Goal: Information Seeking & Learning: Learn about a topic

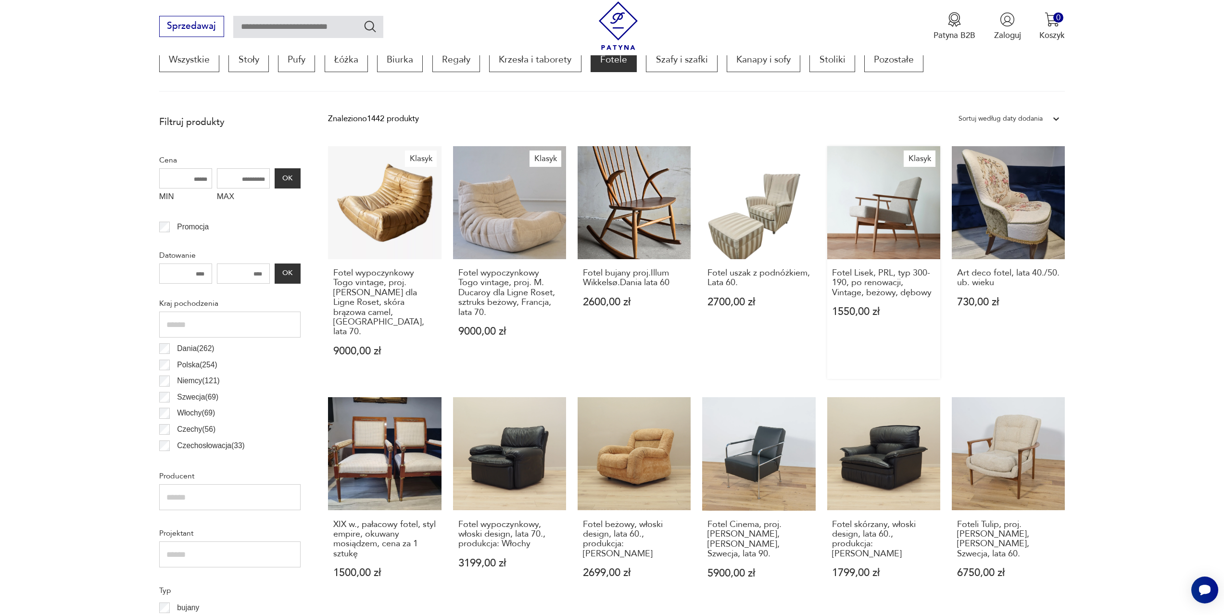
drag, startPoint x: 912, startPoint y: 228, endPoint x: 910, endPoint y: 215, distance: 12.1
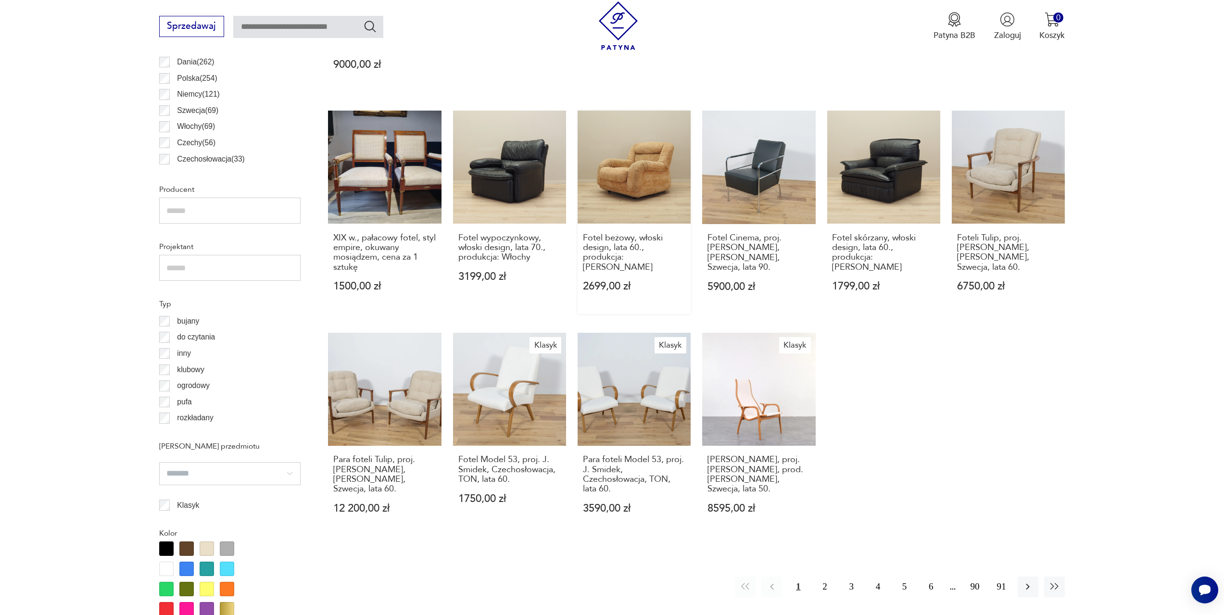
scroll to position [608, 0]
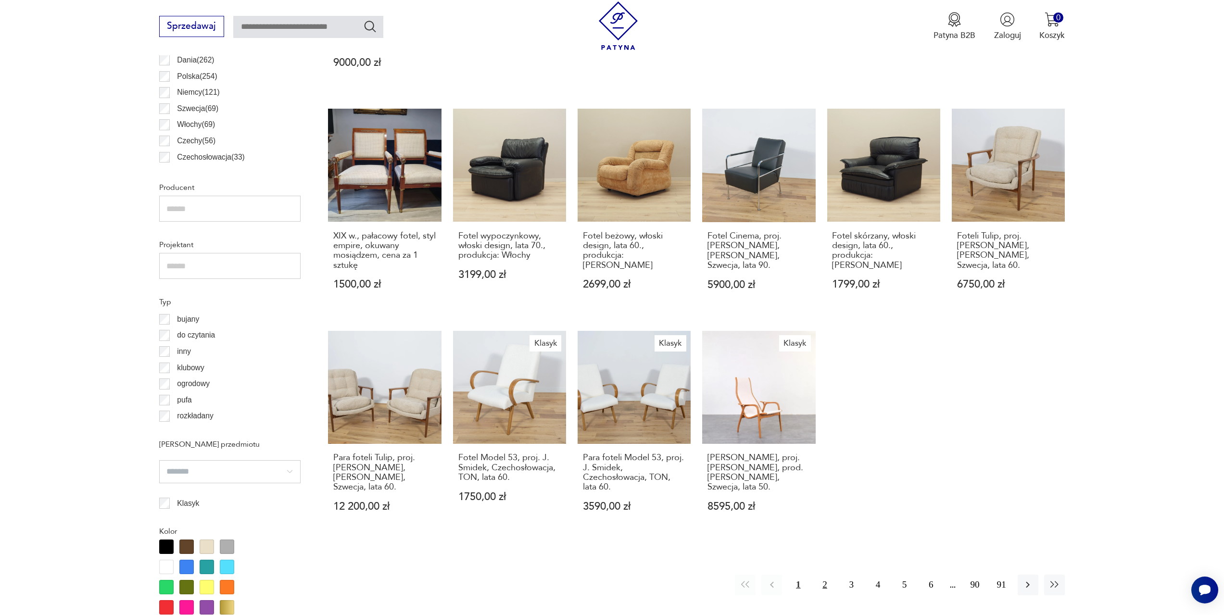
click at [826, 575] on button "2" at bounding box center [824, 585] width 21 height 21
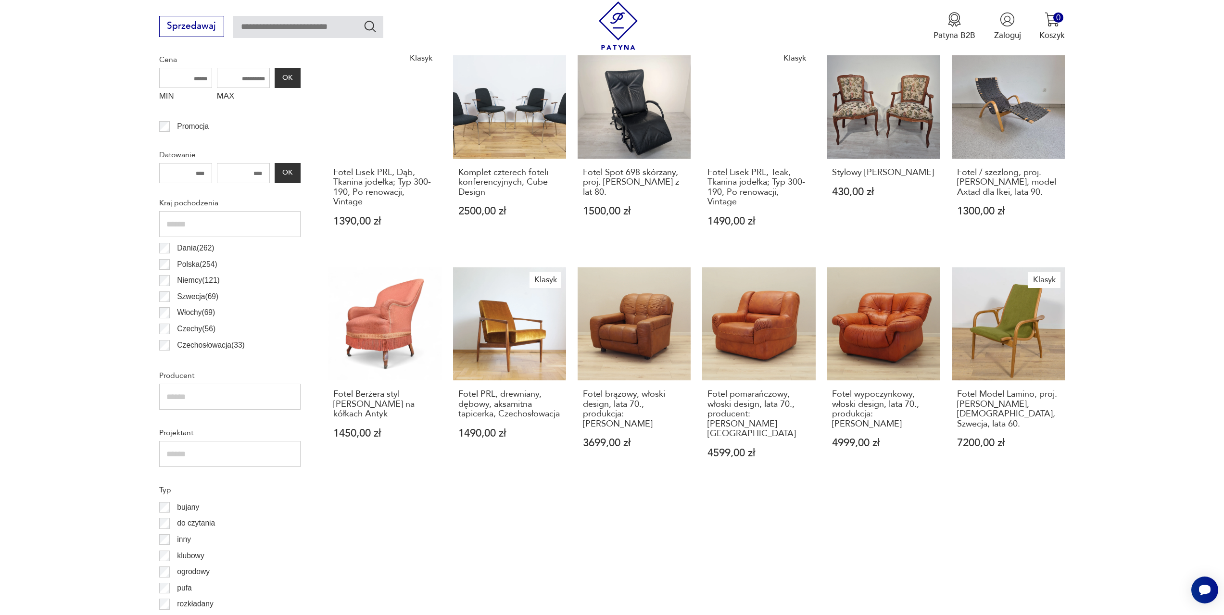
scroll to position [622, 0]
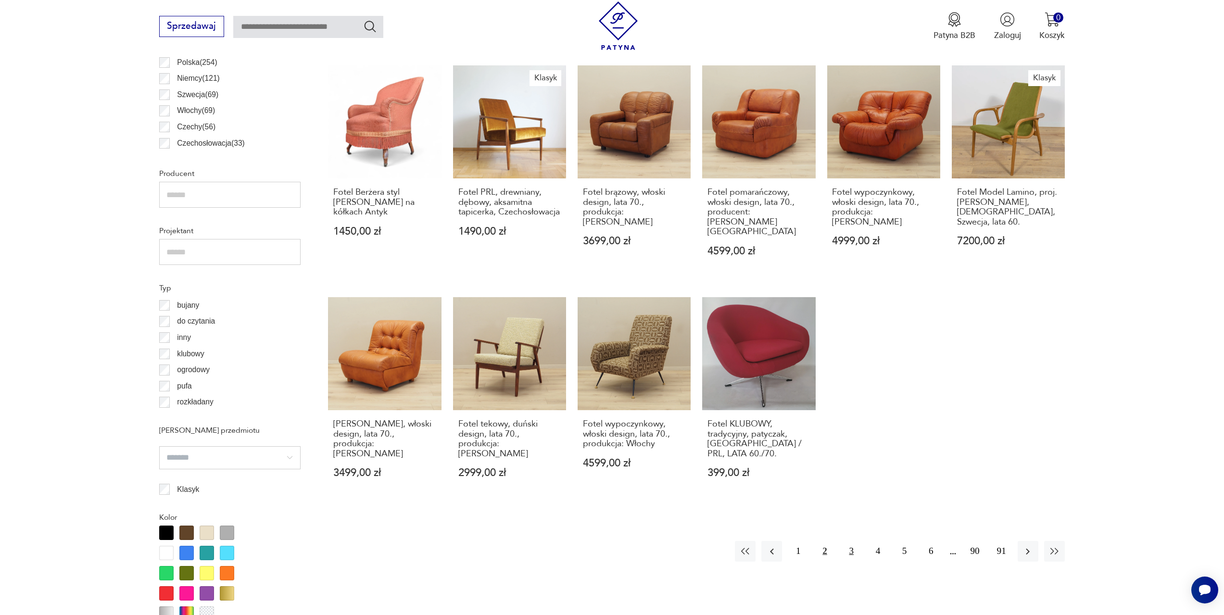
click at [849, 541] on button "3" at bounding box center [851, 551] width 21 height 21
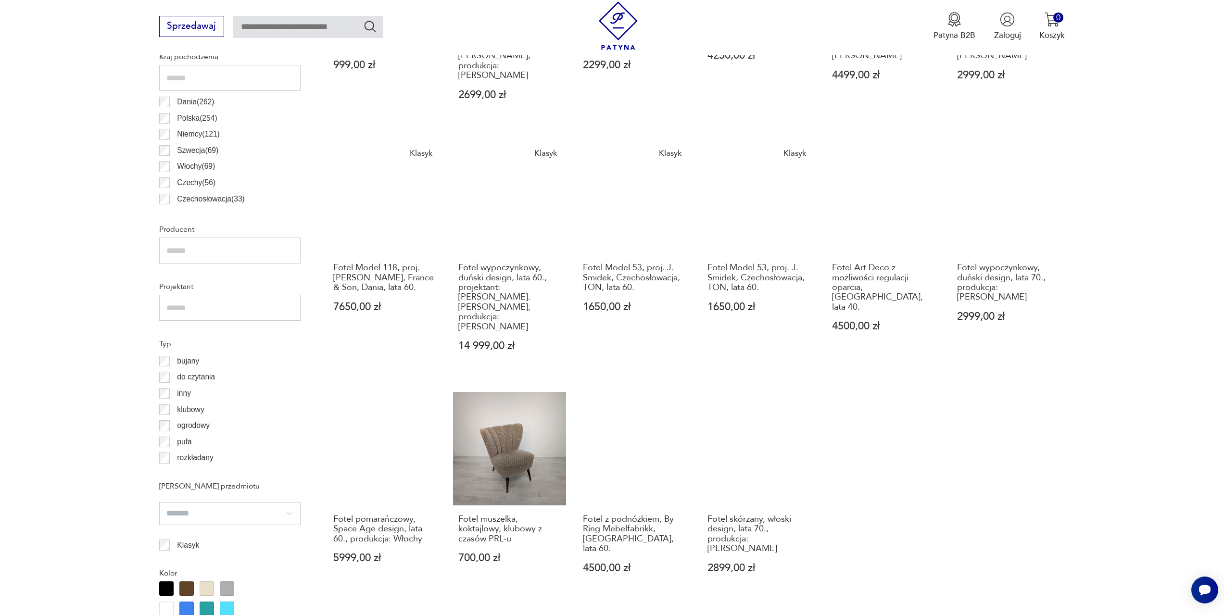
scroll to position [622, 0]
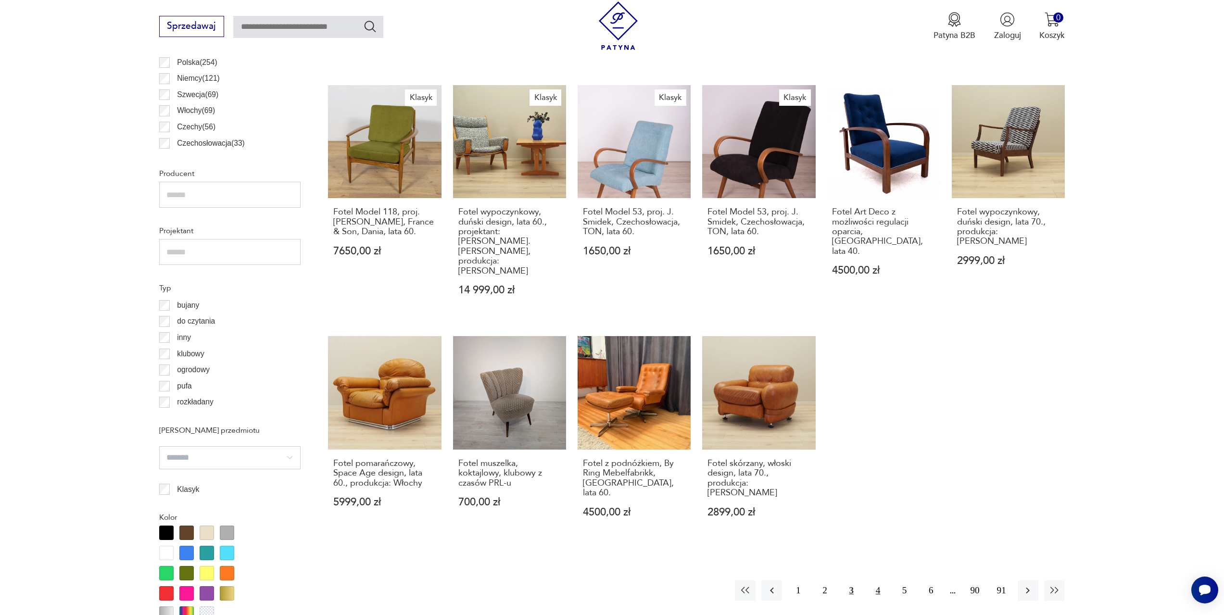
click at [878, 581] on button "4" at bounding box center [878, 591] width 21 height 21
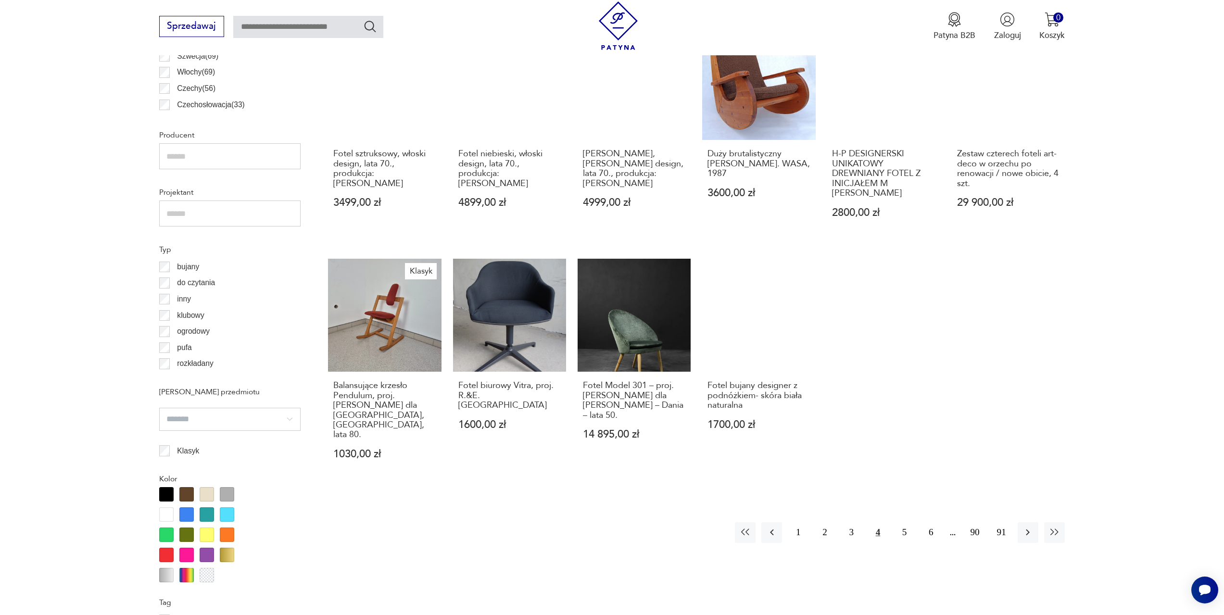
scroll to position [815, 0]
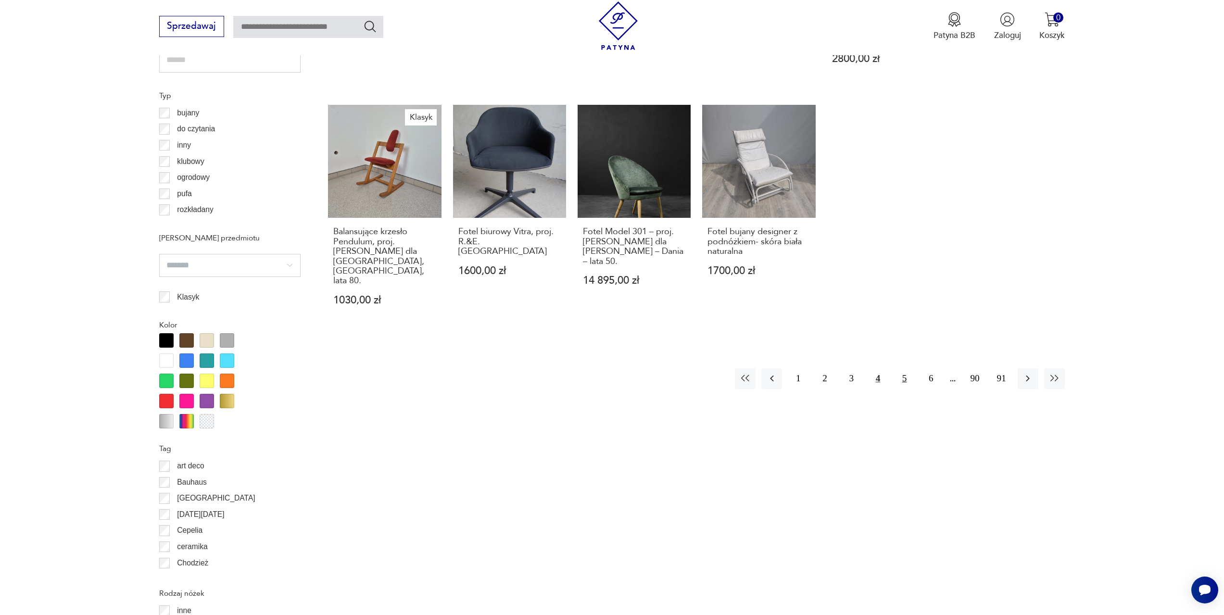
click at [908, 368] on button "5" at bounding box center [904, 378] width 21 height 21
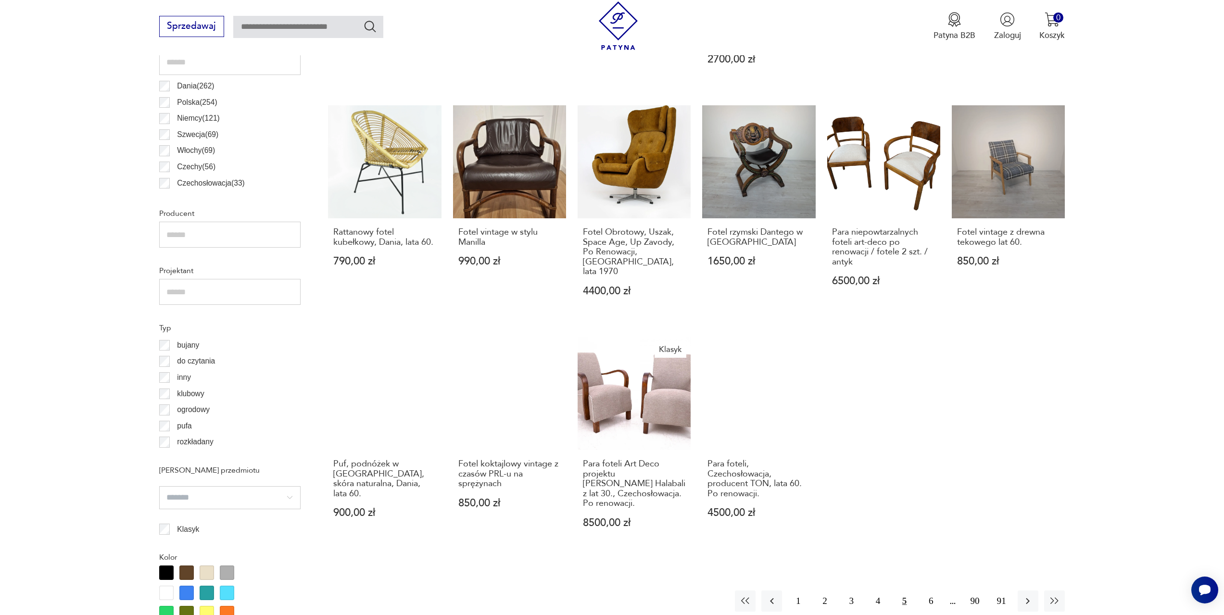
scroll to position [586, 0]
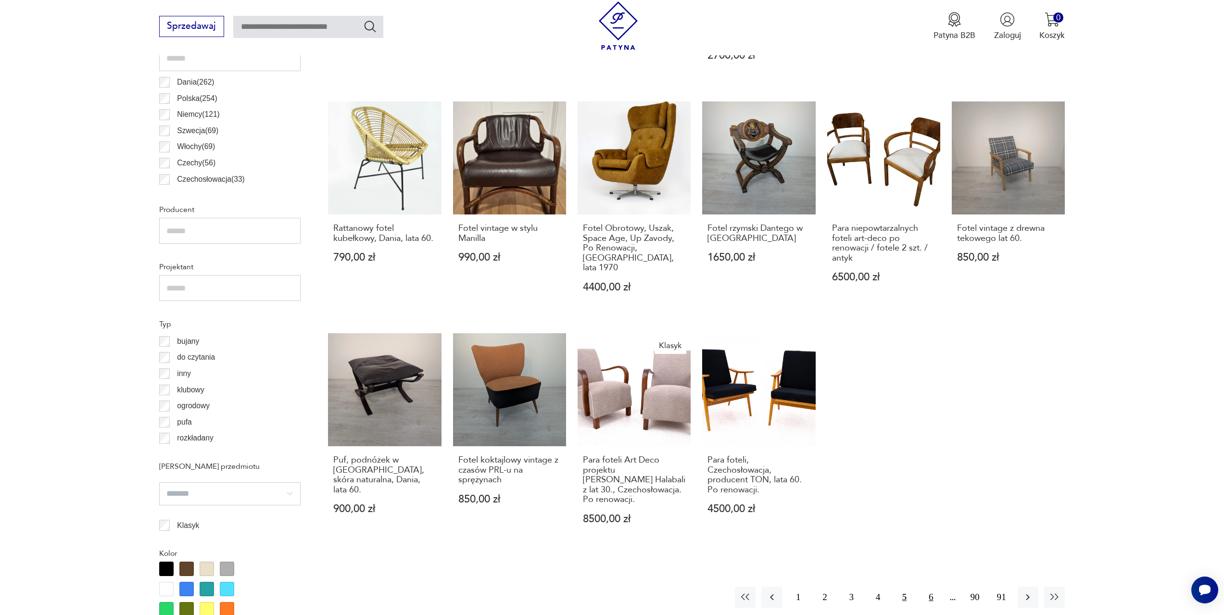
click at [926, 587] on button "6" at bounding box center [931, 597] width 21 height 21
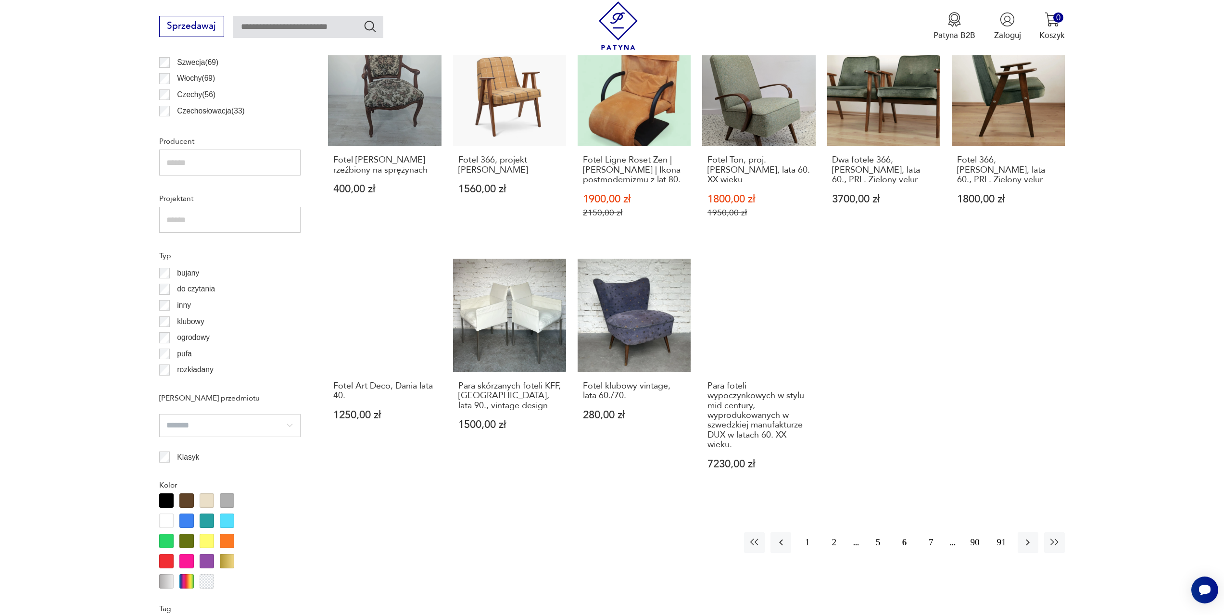
scroll to position [658, 0]
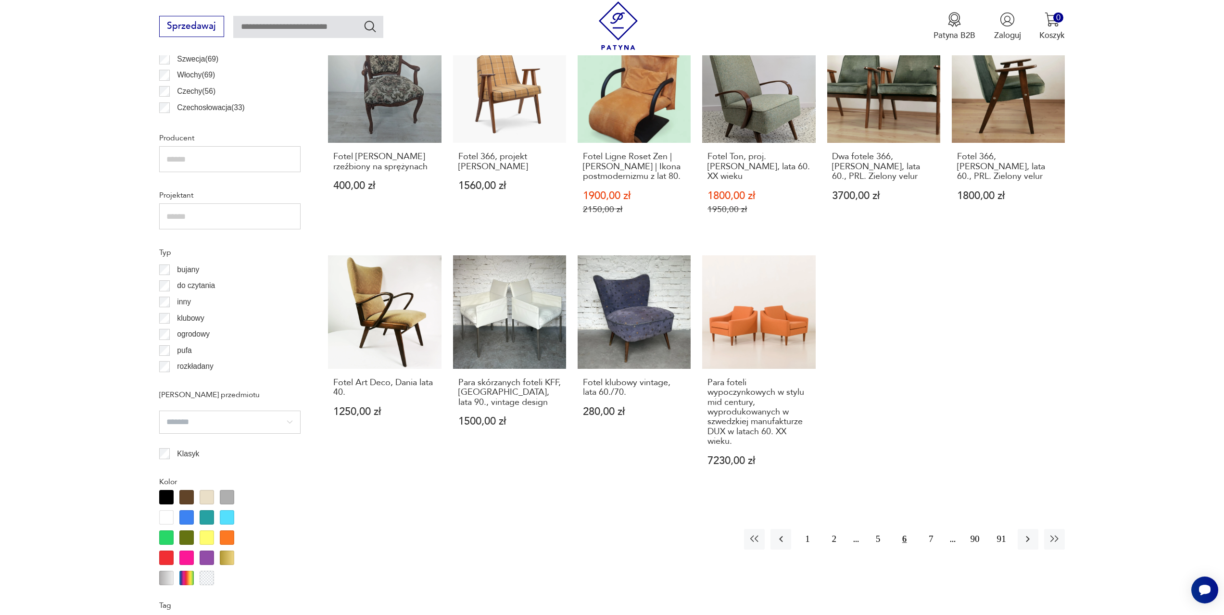
click at [944, 537] on div "1 2 5 6 7 90 91" at bounding box center [904, 539] width 321 height 21
click at [933, 538] on button "7" at bounding box center [931, 539] width 21 height 21
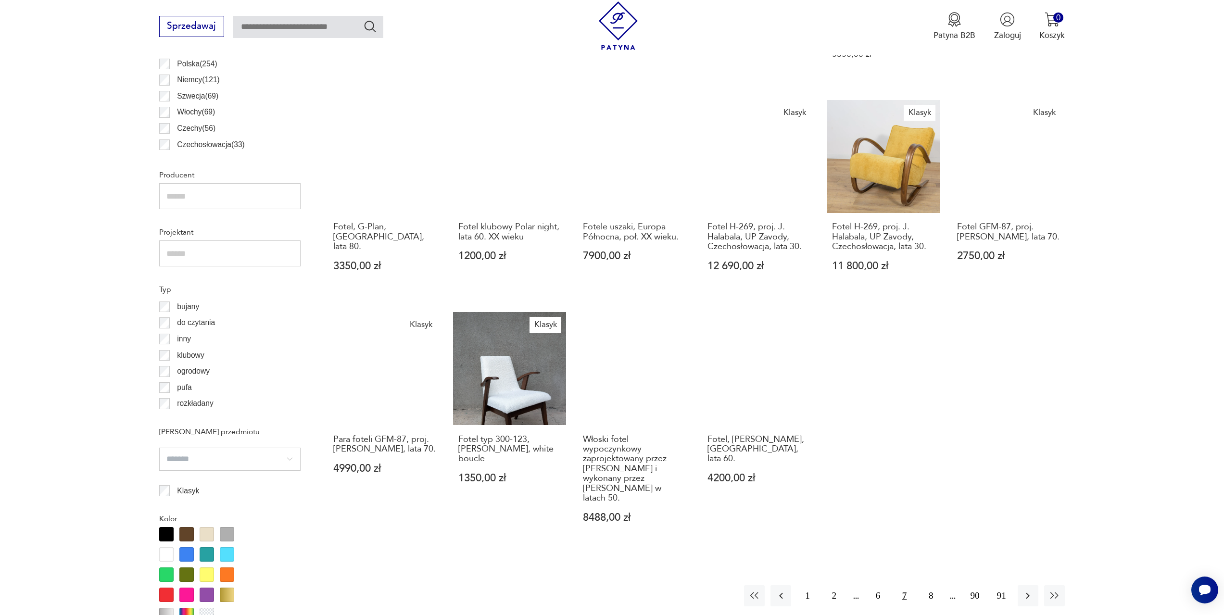
scroll to position [622, 0]
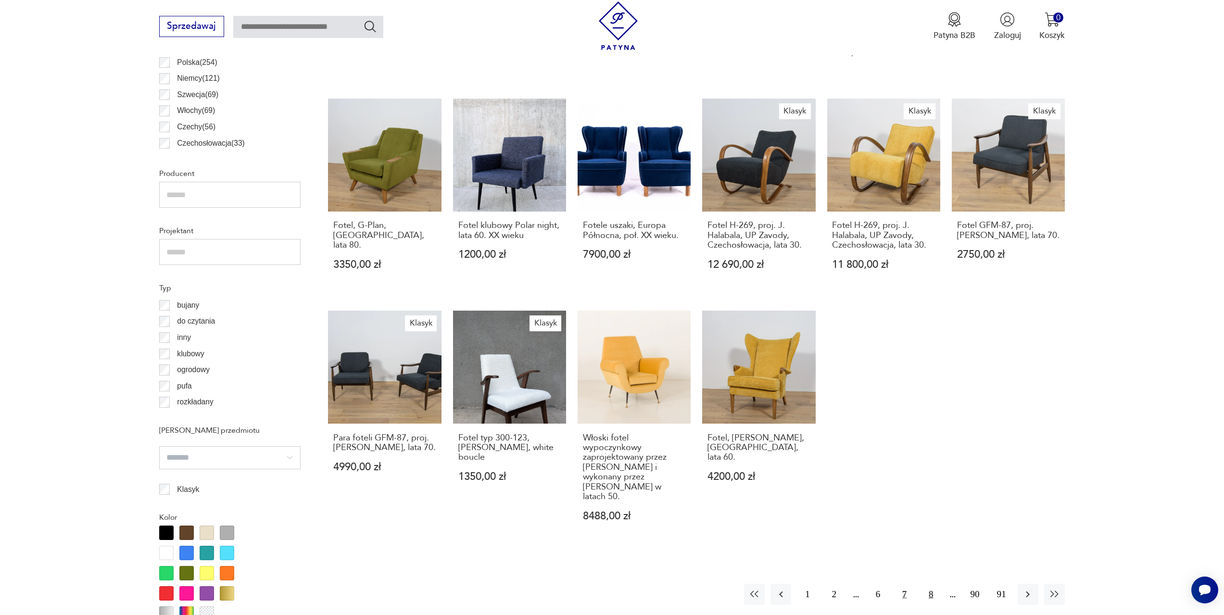
click at [930, 584] on button "8" at bounding box center [931, 594] width 21 height 21
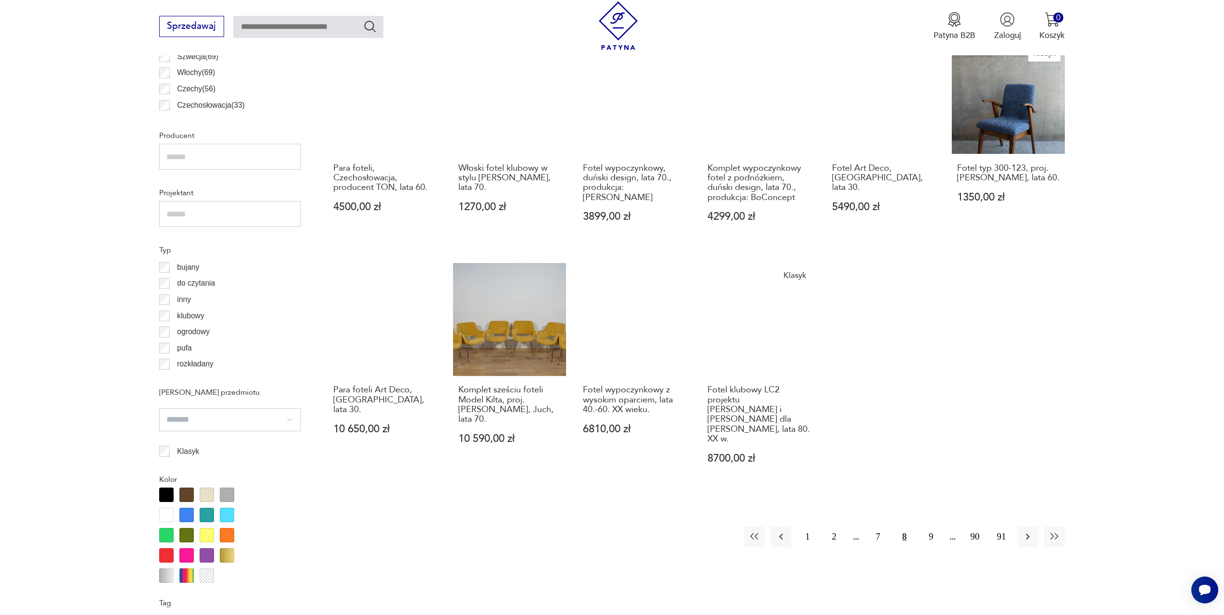
scroll to position [671, 0]
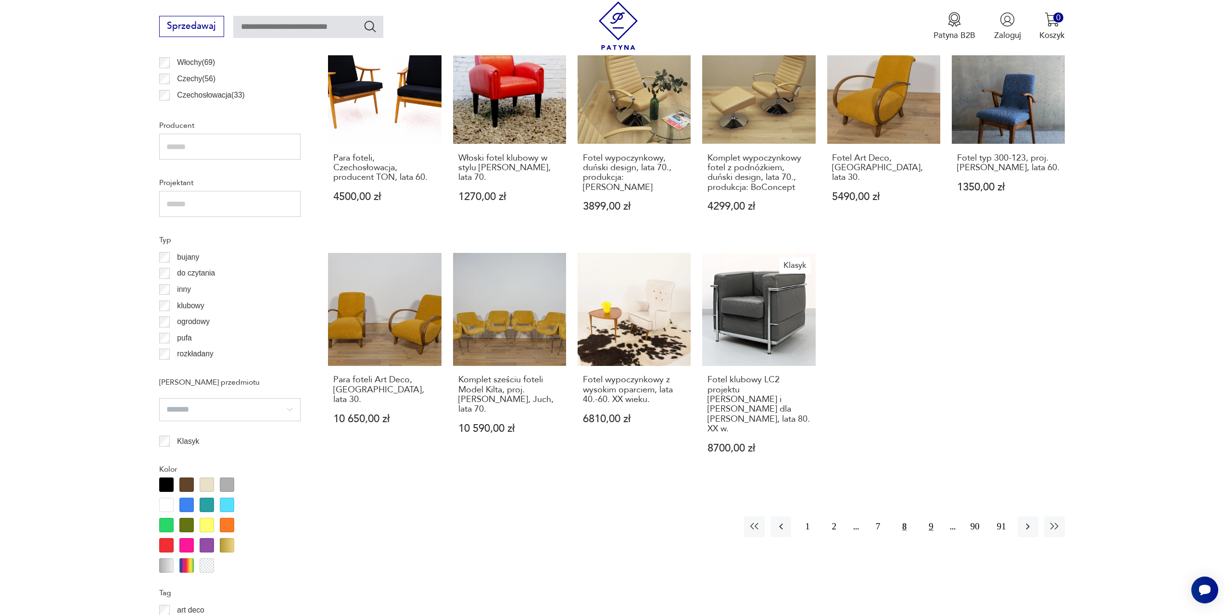
click at [932, 517] on button "9" at bounding box center [931, 527] width 21 height 21
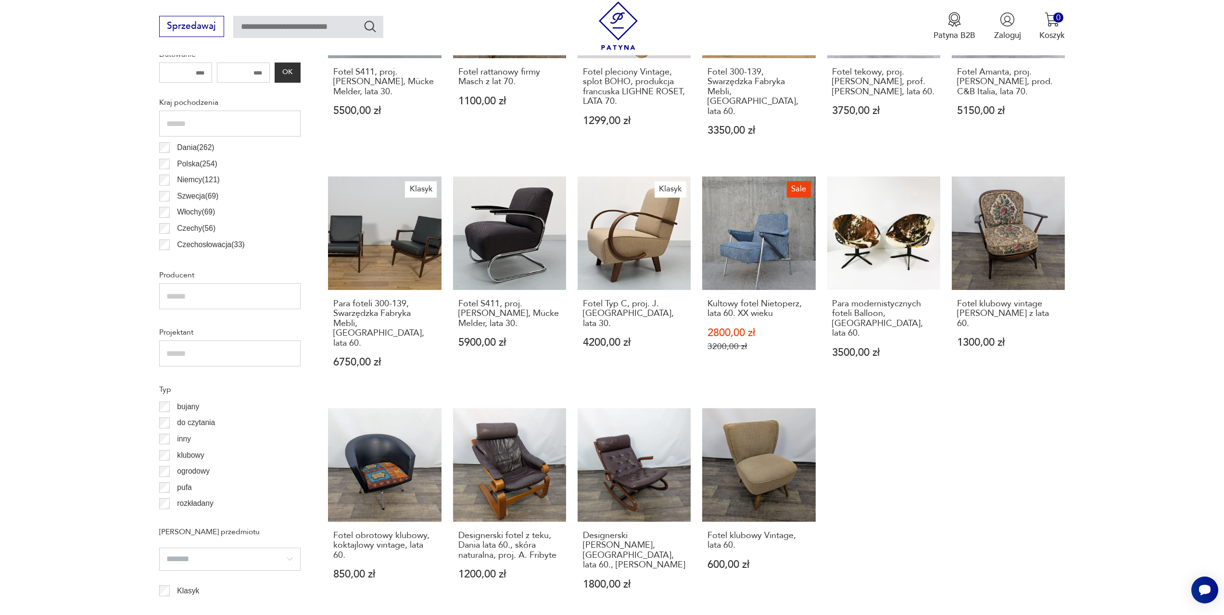
scroll to position [622, 0]
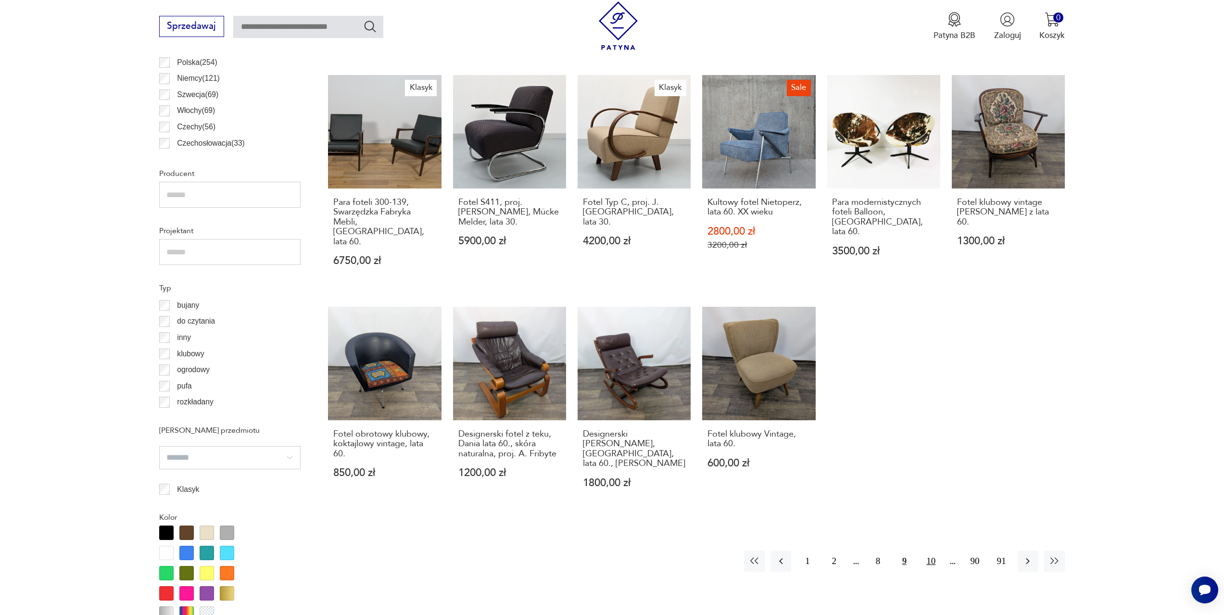
click at [925, 551] on button "10" at bounding box center [931, 561] width 21 height 21
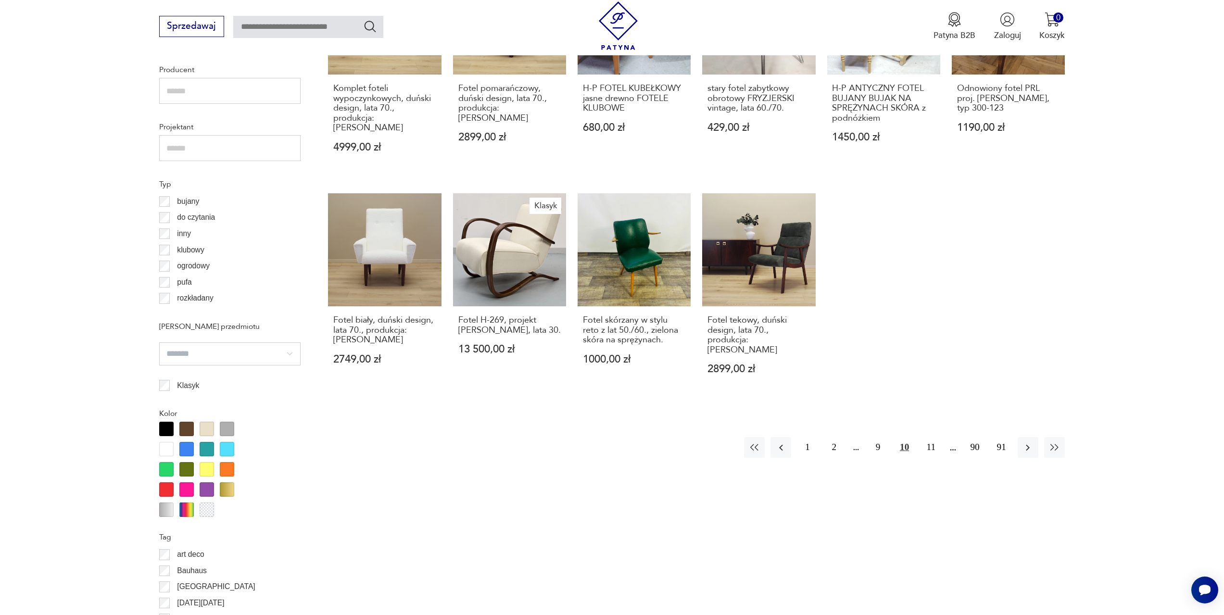
scroll to position [725, 0]
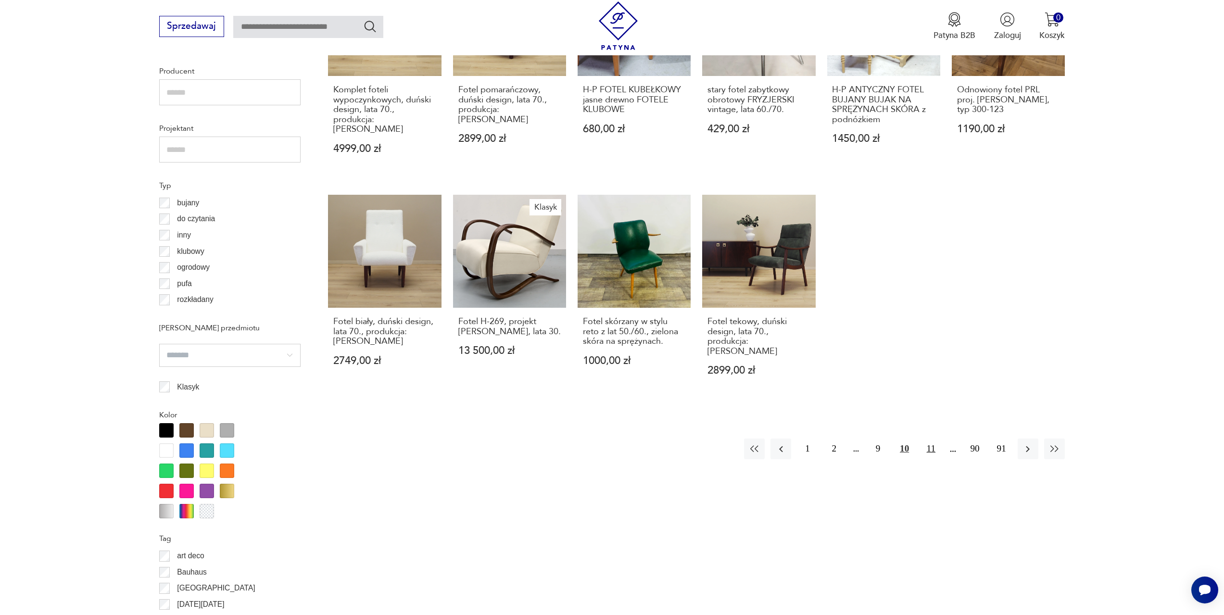
click at [932, 439] on button "11" at bounding box center [931, 449] width 21 height 21
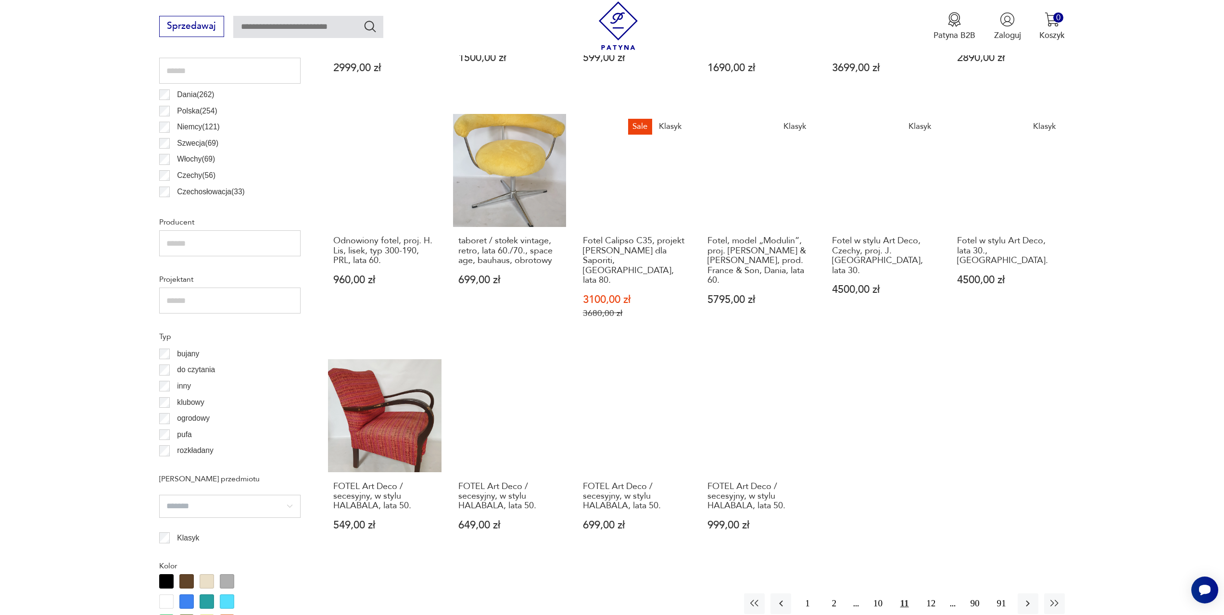
scroll to position [574, 0]
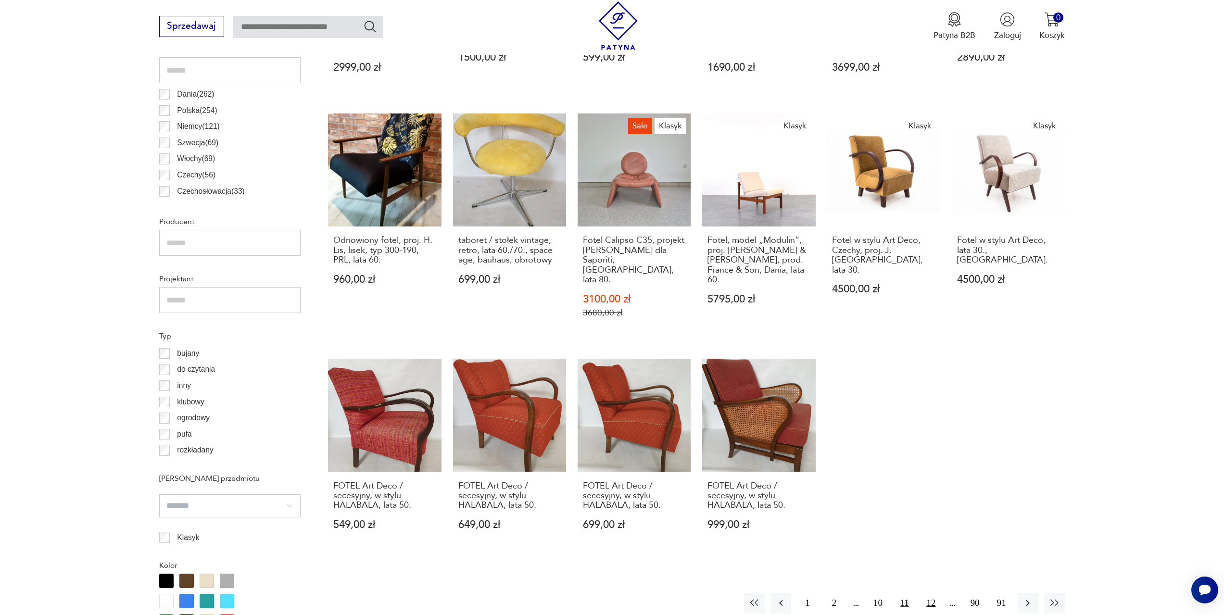
click at [936, 593] on button "12" at bounding box center [931, 603] width 21 height 21
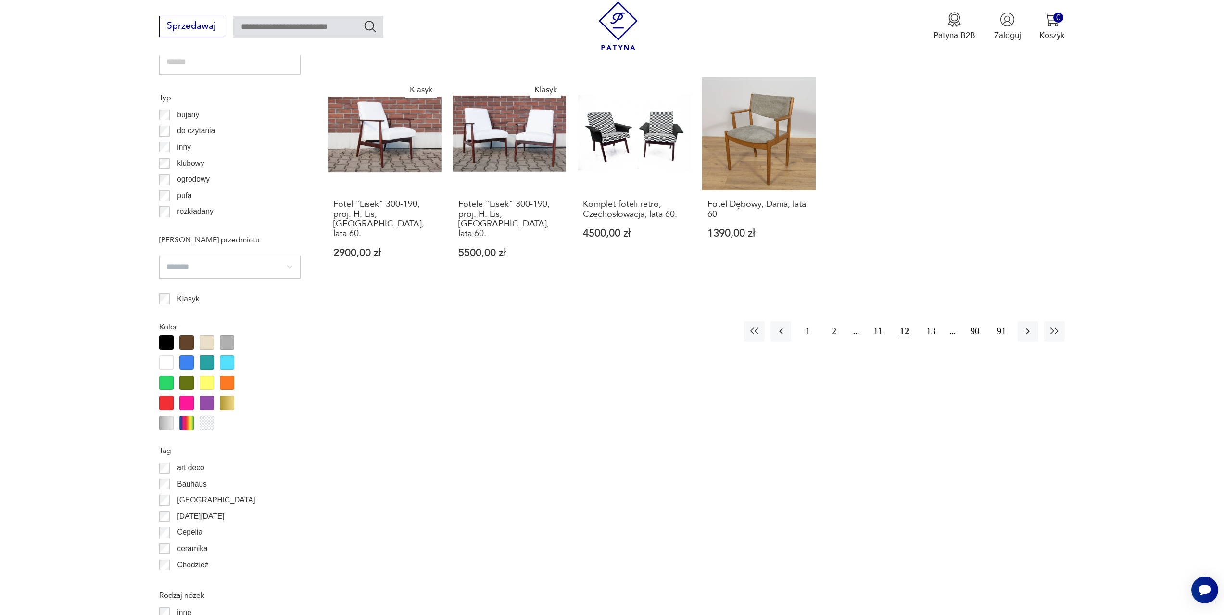
scroll to position [768, 0]
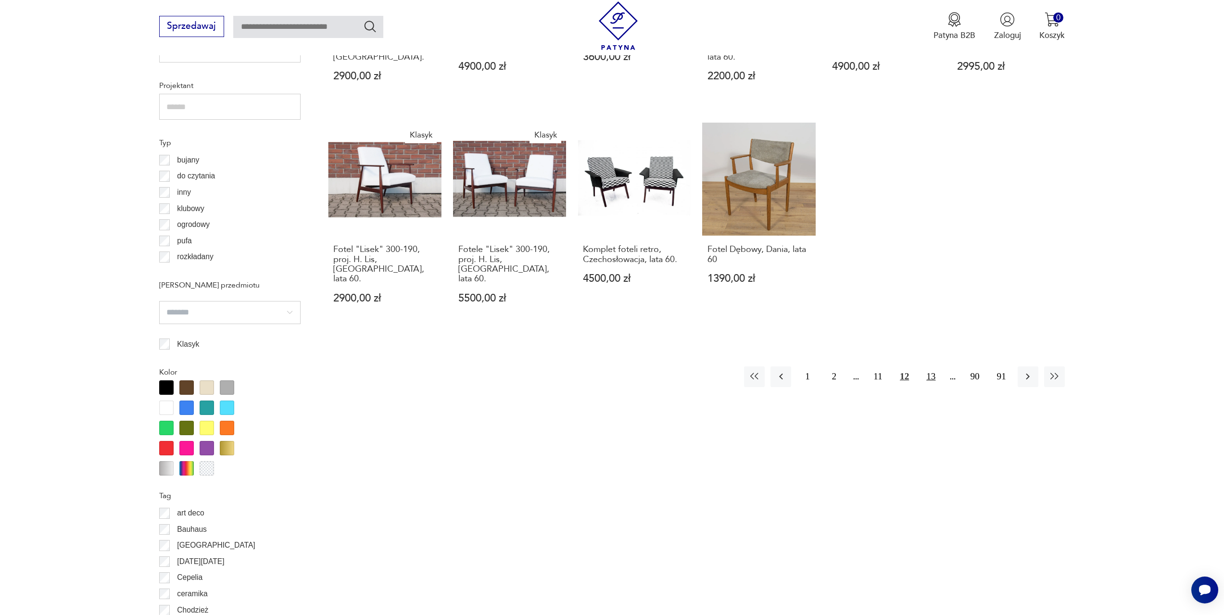
click at [928, 367] on button "13" at bounding box center [931, 377] width 21 height 21
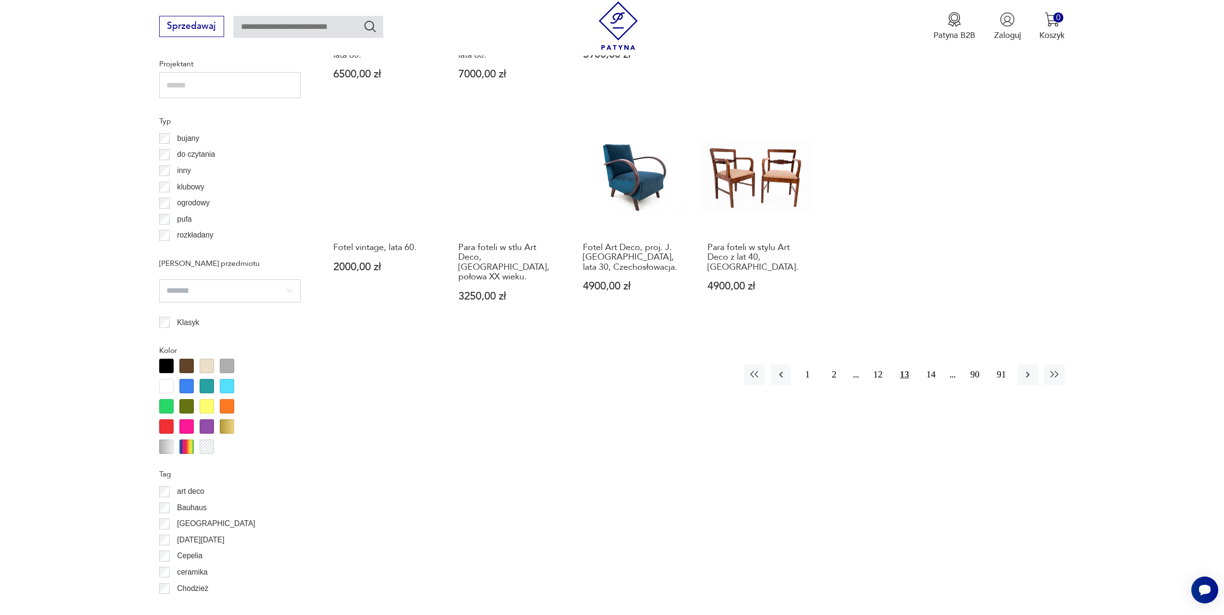
scroll to position [791, 0]
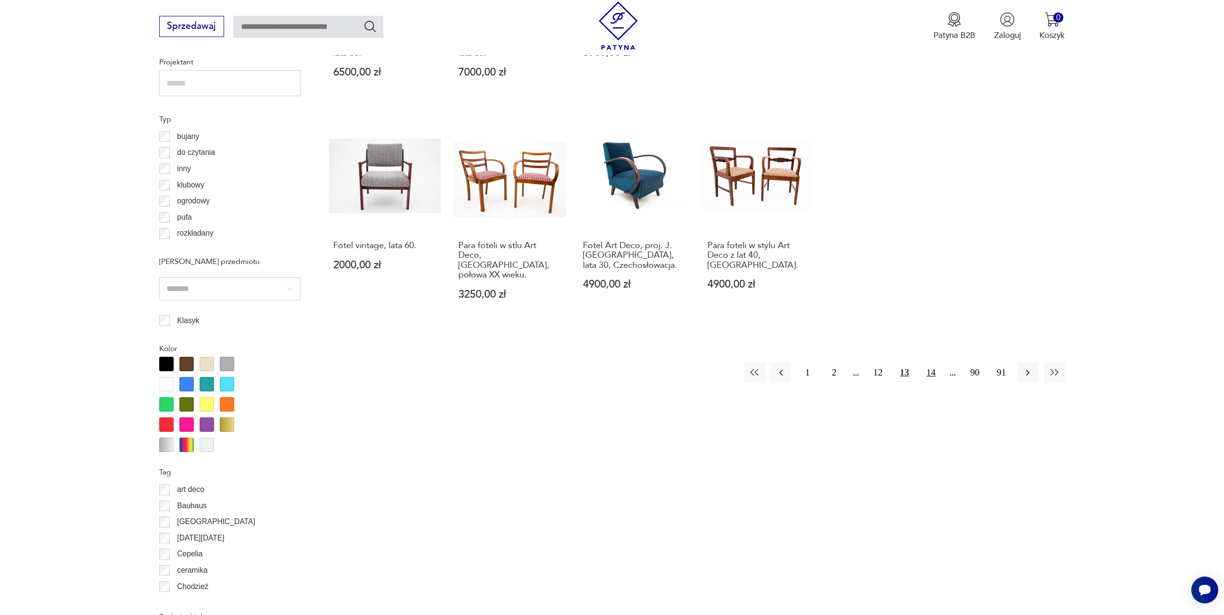
click at [927, 363] on button "14" at bounding box center [931, 373] width 21 height 21
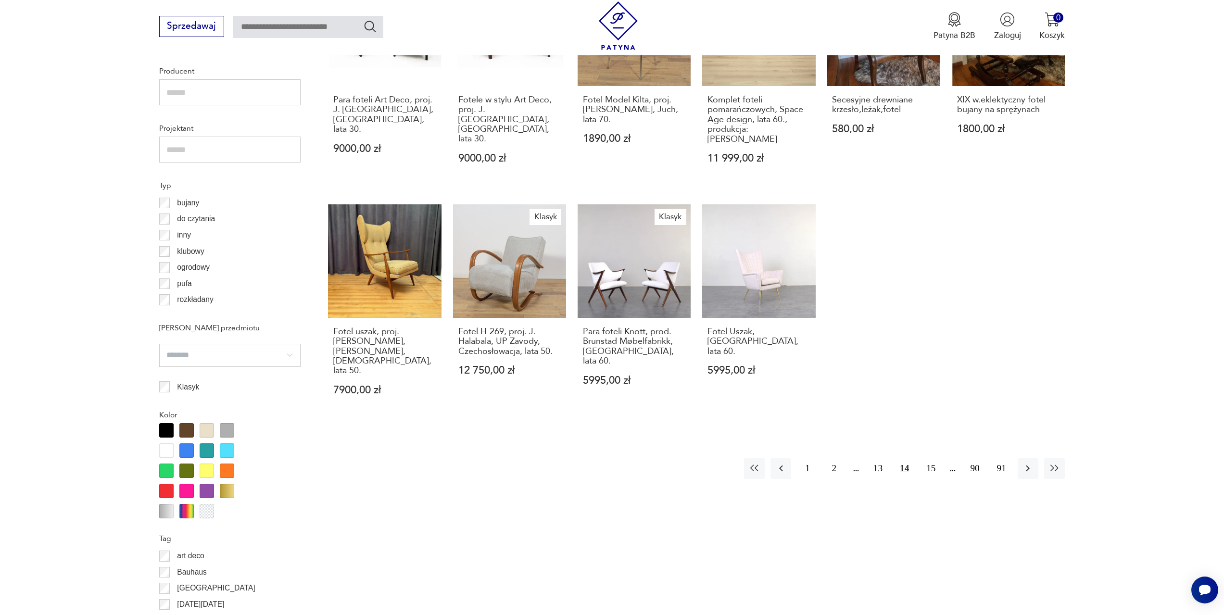
scroll to position [768, 0]
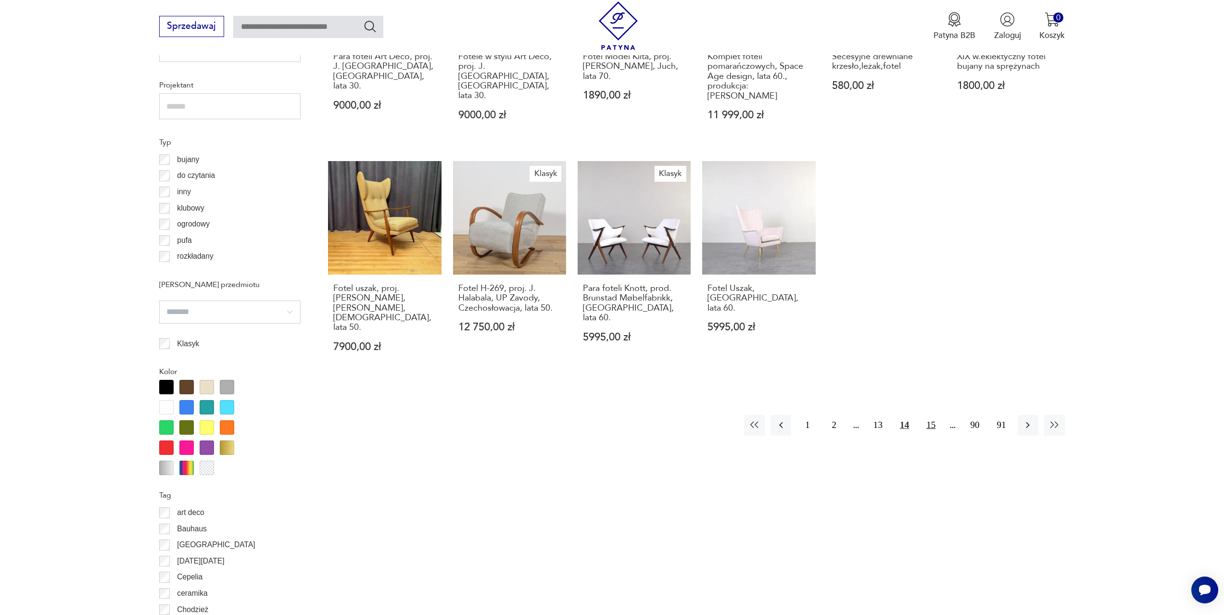
click at [937, 415] on button "15" at bounding box center [931, 425] width 21 height 21
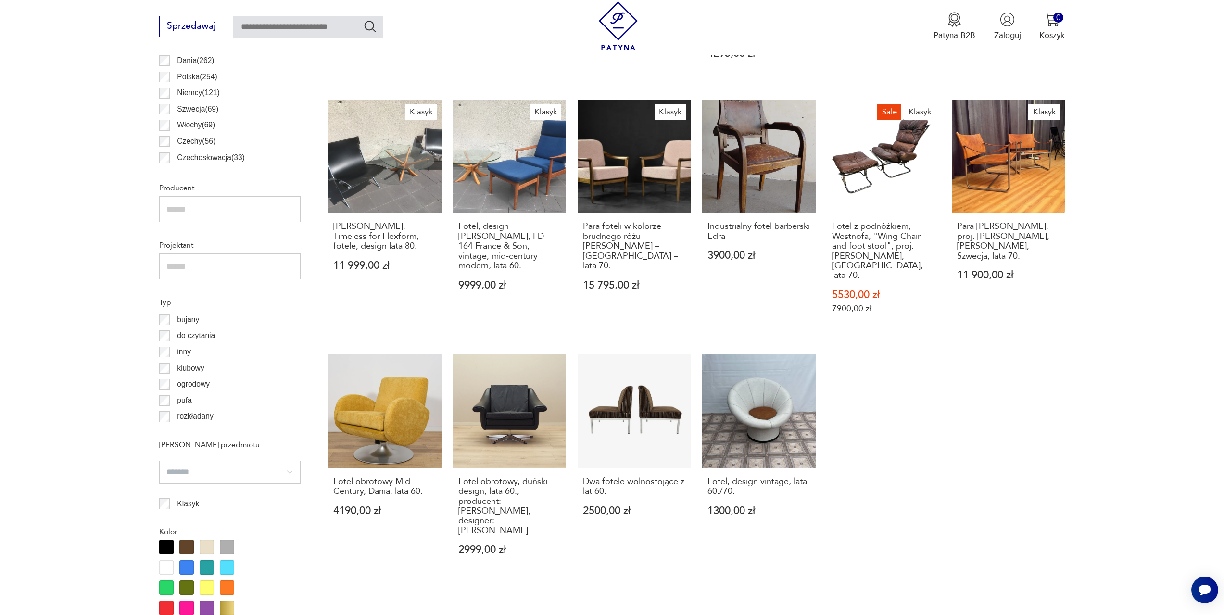
scroll to position [610, 0]
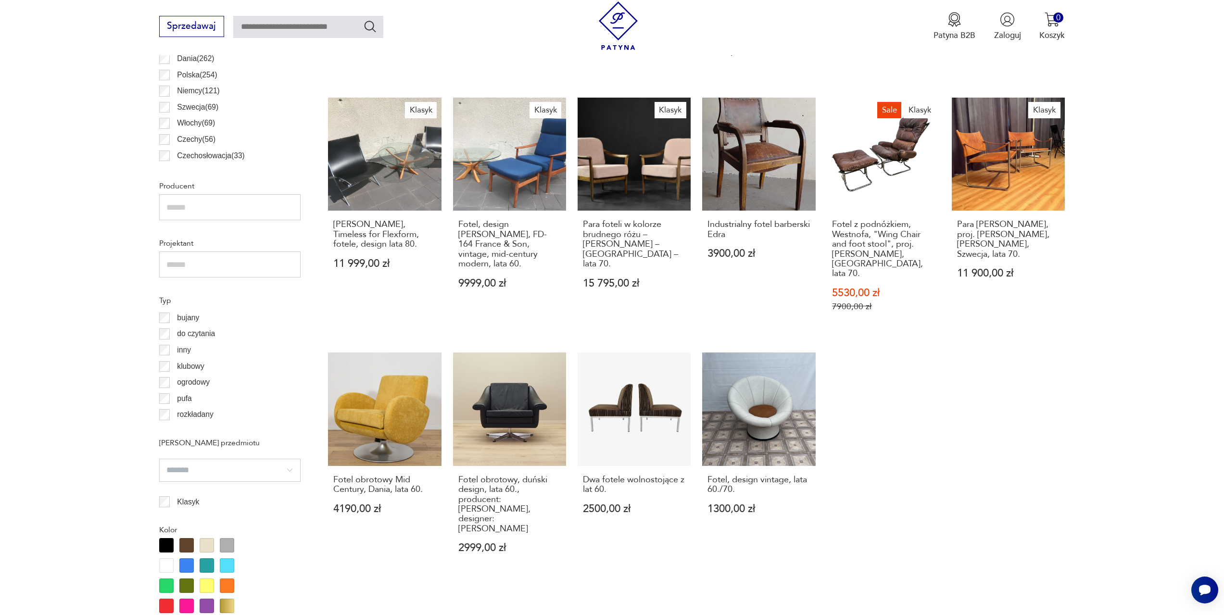
click at [933, 615] on button "16" at bounding box center [931, 626] width 21 height 21
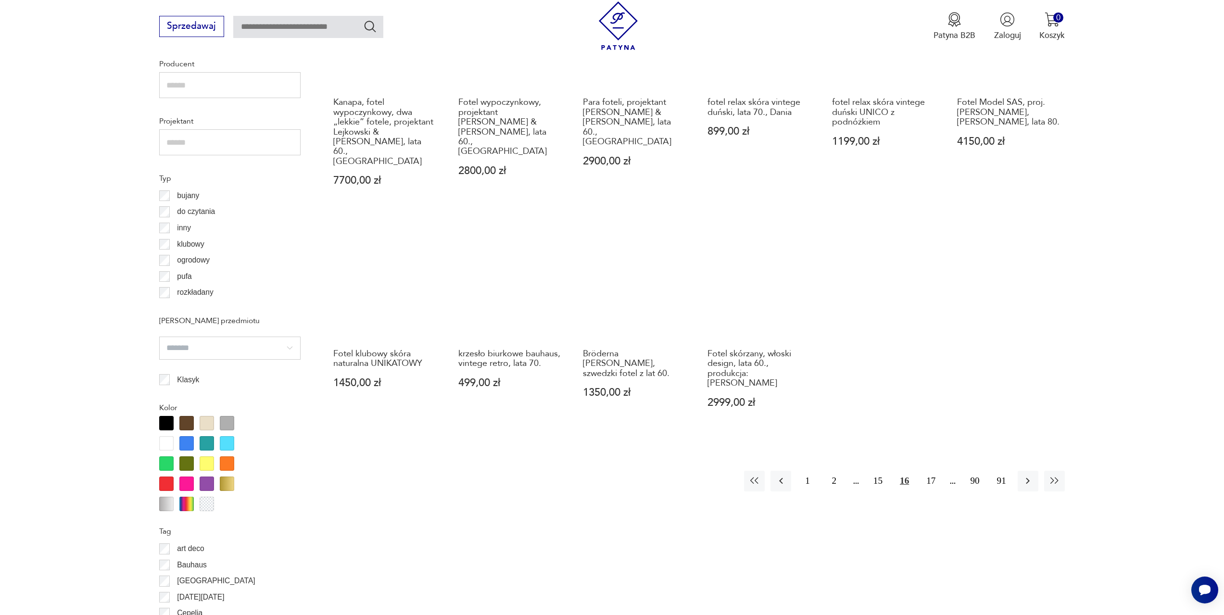
scroll to position [734, 0]
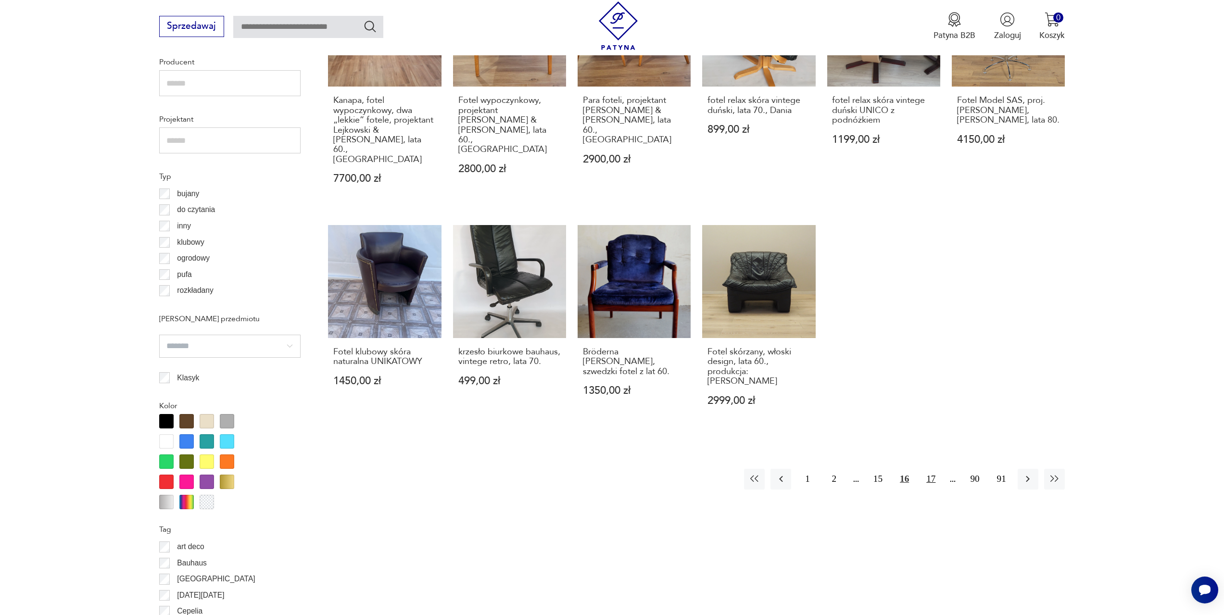
click at [932, 469] on button "17" at bounding box center [931, 479] width 21 height 21
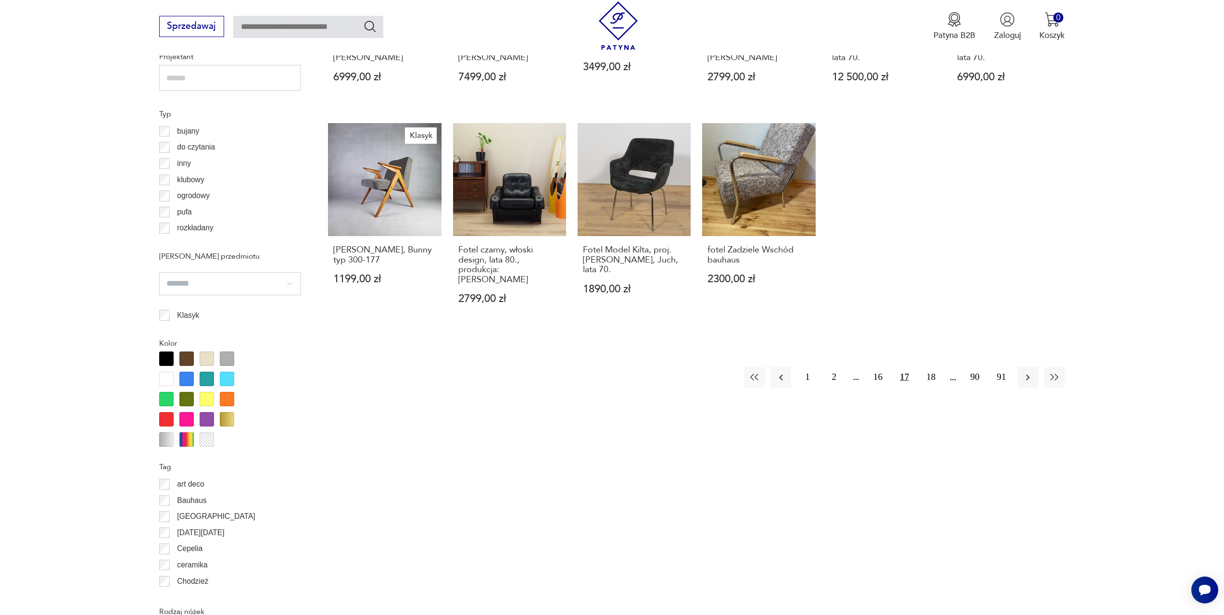
scroll to position [872, 0]
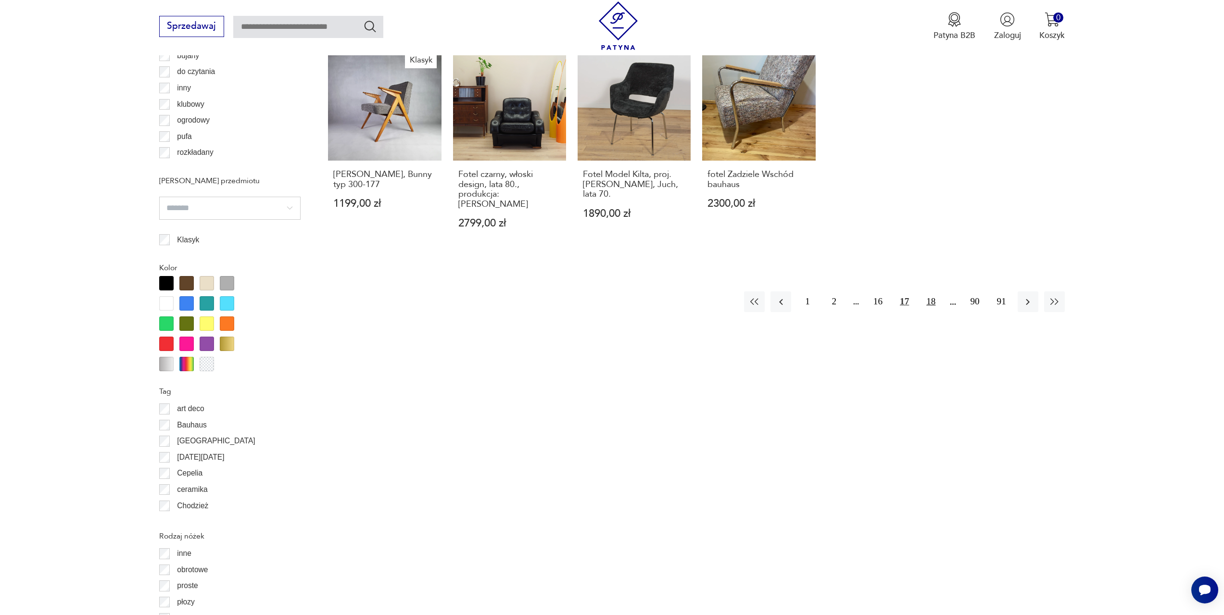
click at [925, 291] on button "18" at bounding box center [931, 301] width 21 height 21
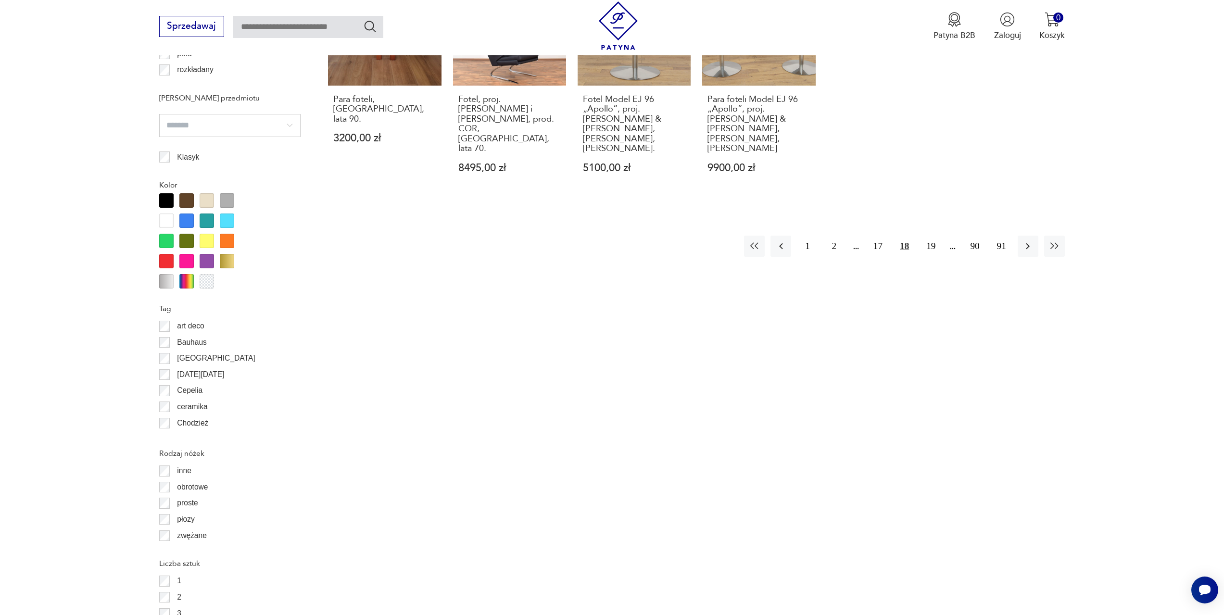
scroll to position [959, 0]
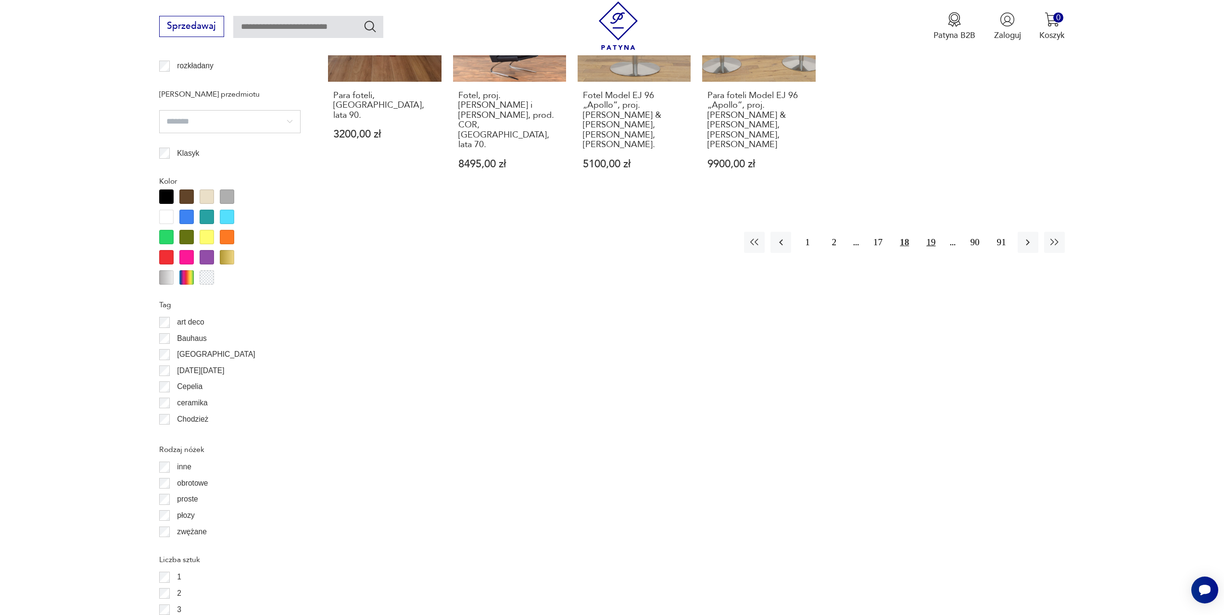
click at [922, 232] on button "19" at bounding box center [931, 242] width 21 height 21
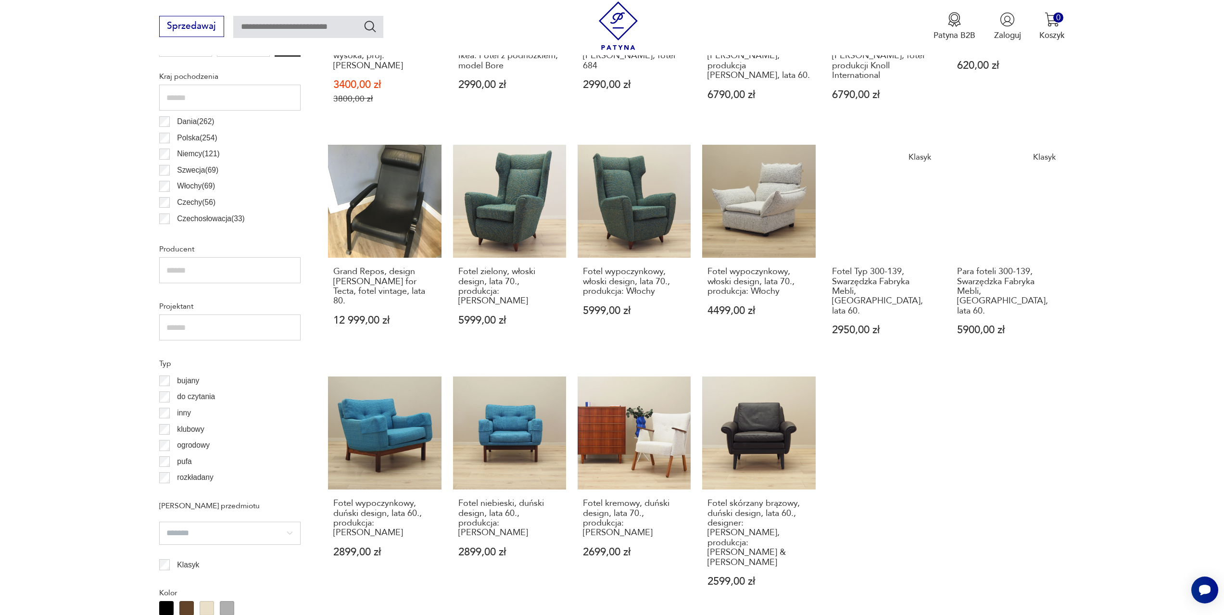
scroll to position [653, 0]
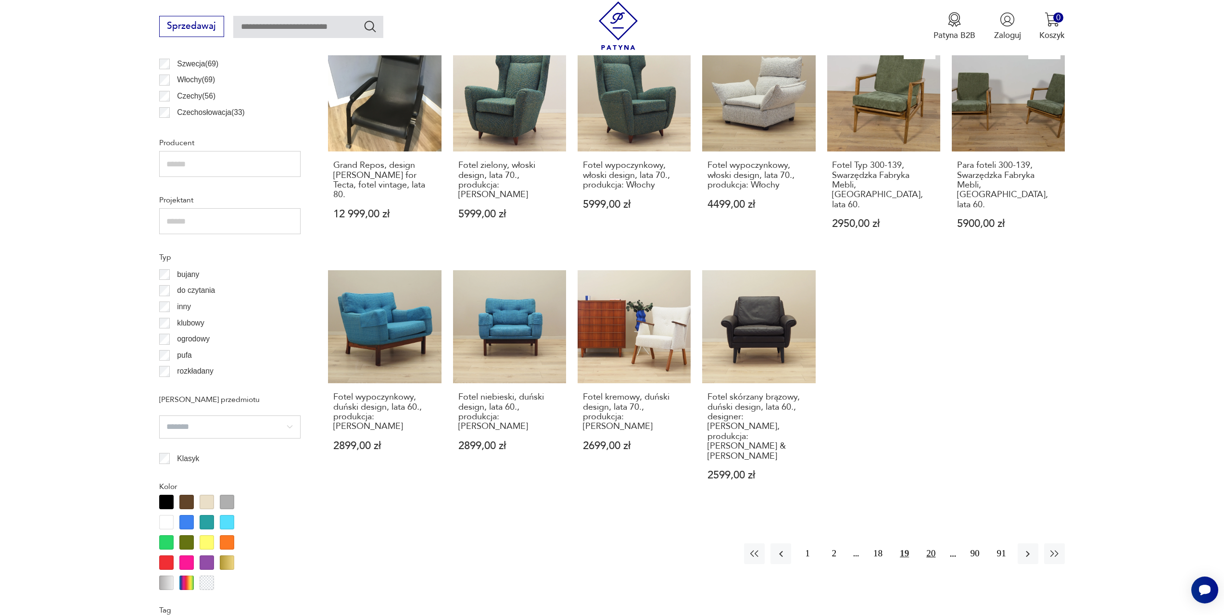
click at [928, 544] on button "20" at bounding box center [931, 554] width 21 height 21
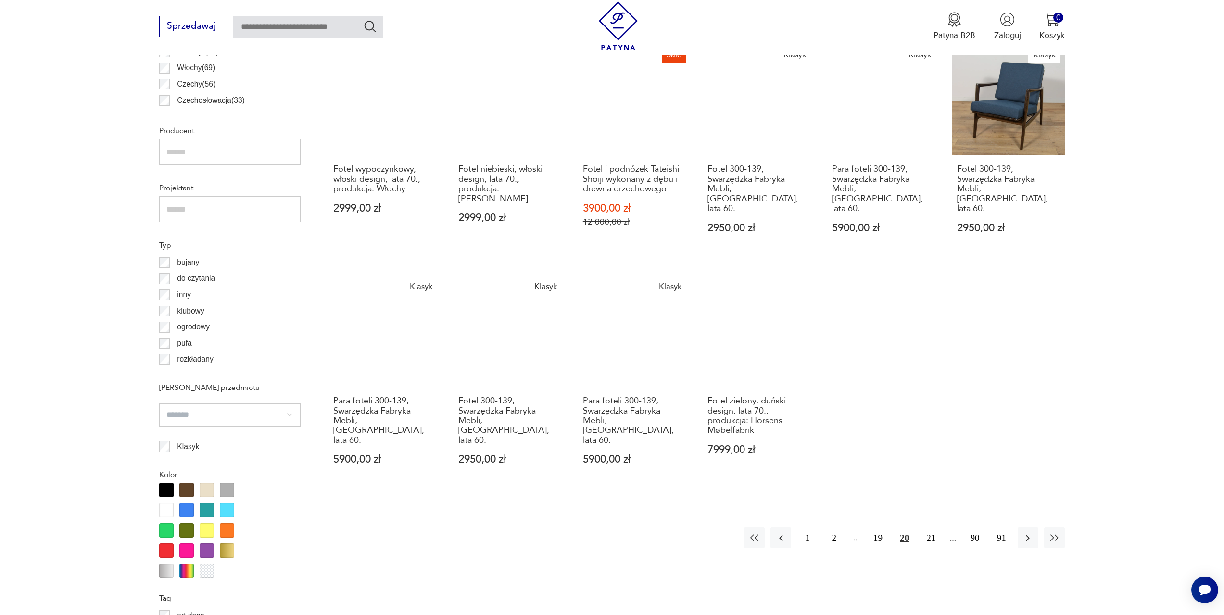
scroll to position [699, 0]
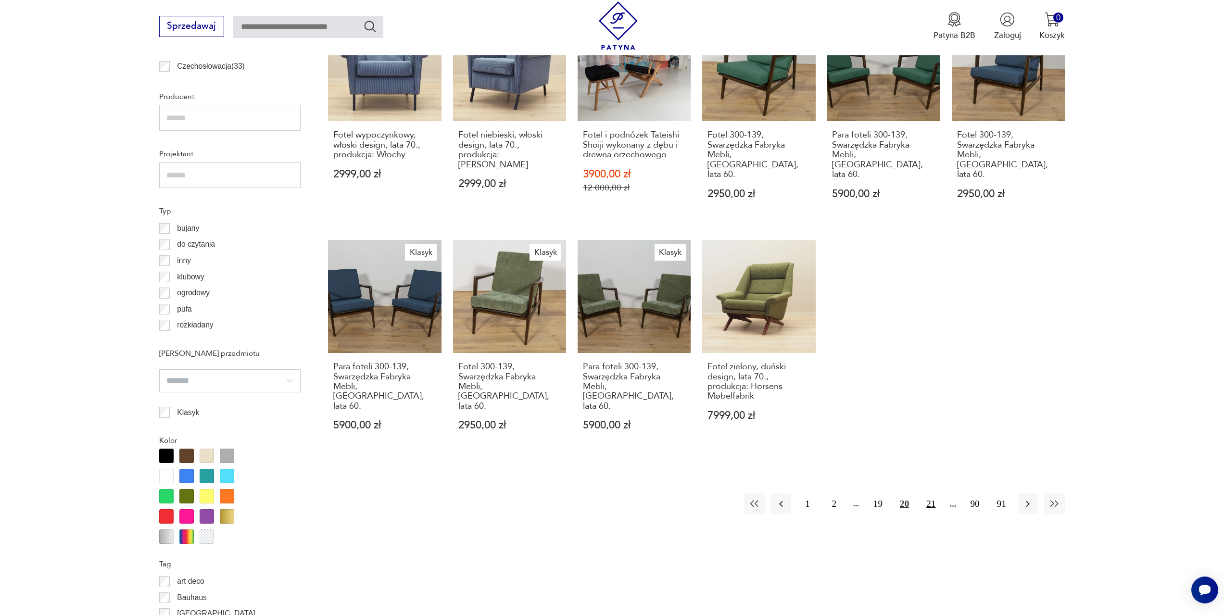
click at [931, 494] on button "21" at bounding box center [931, 504] width 21 height 21
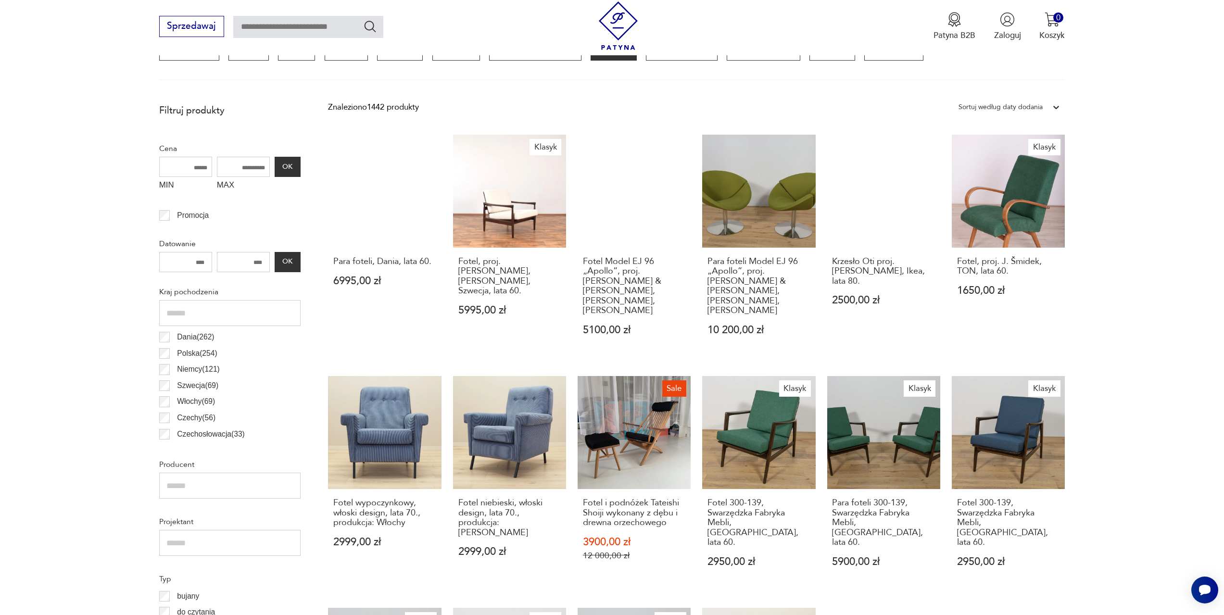
click at [932, 481] on div "Para foteli, Dania, lata 60. 6995,00 zł Klasyk Fotel, proj. [PERSON_NAME], [PER…" at bounding box center [696, 478] width 737 height 687
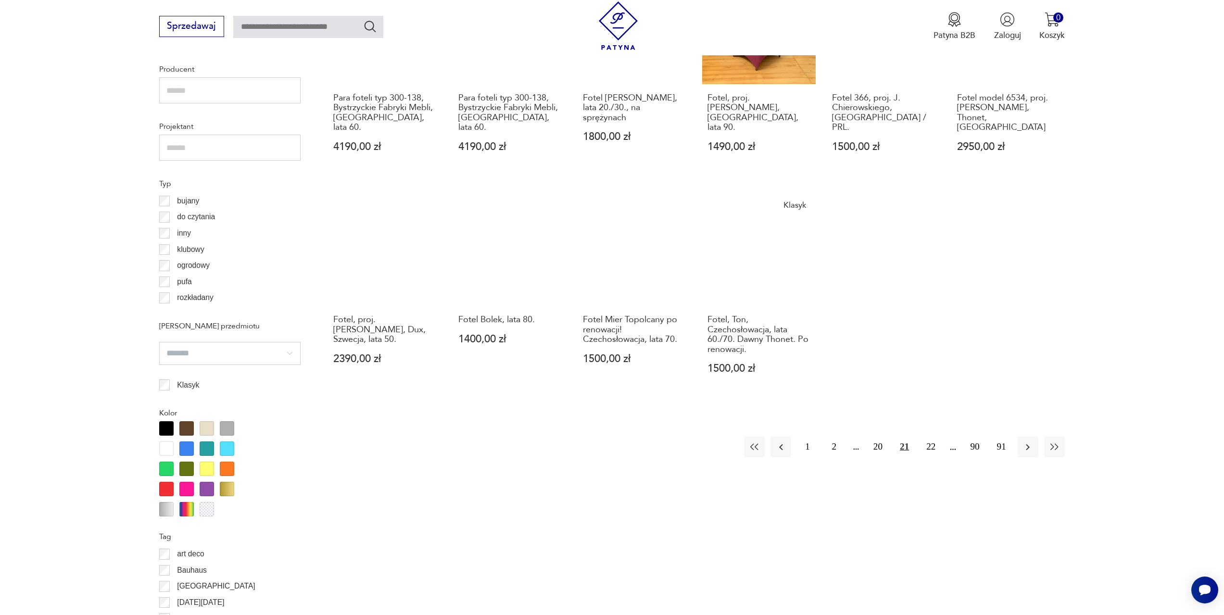
scroll to position [745, 0]
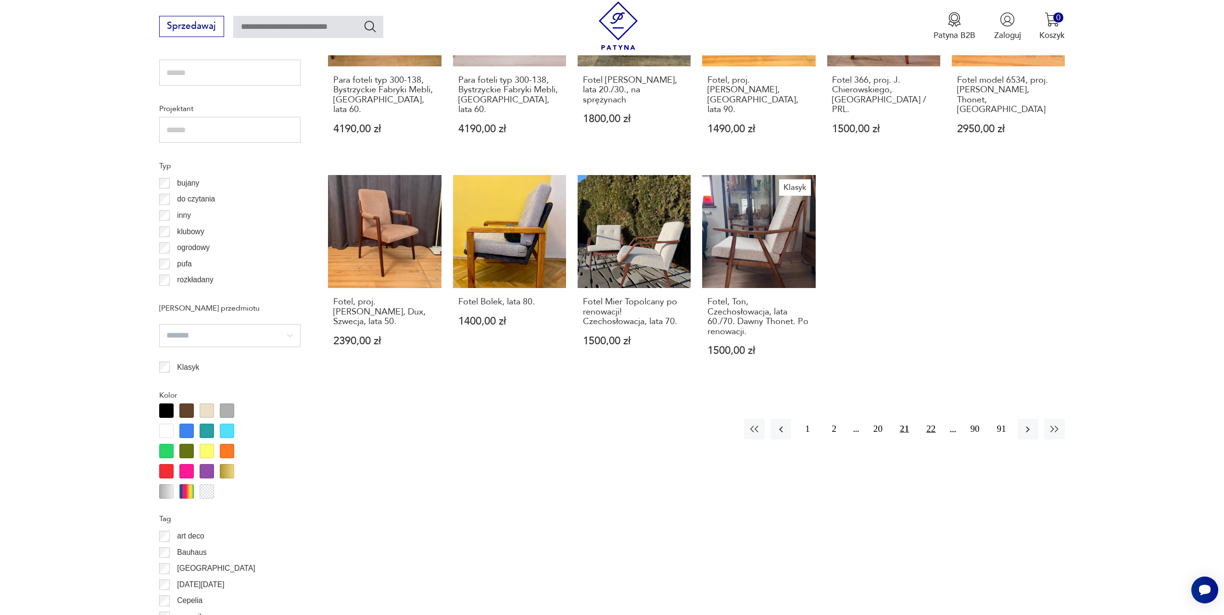
click at [931, 419] on button "22" at bounding box center [931, 429] width 21 height 21
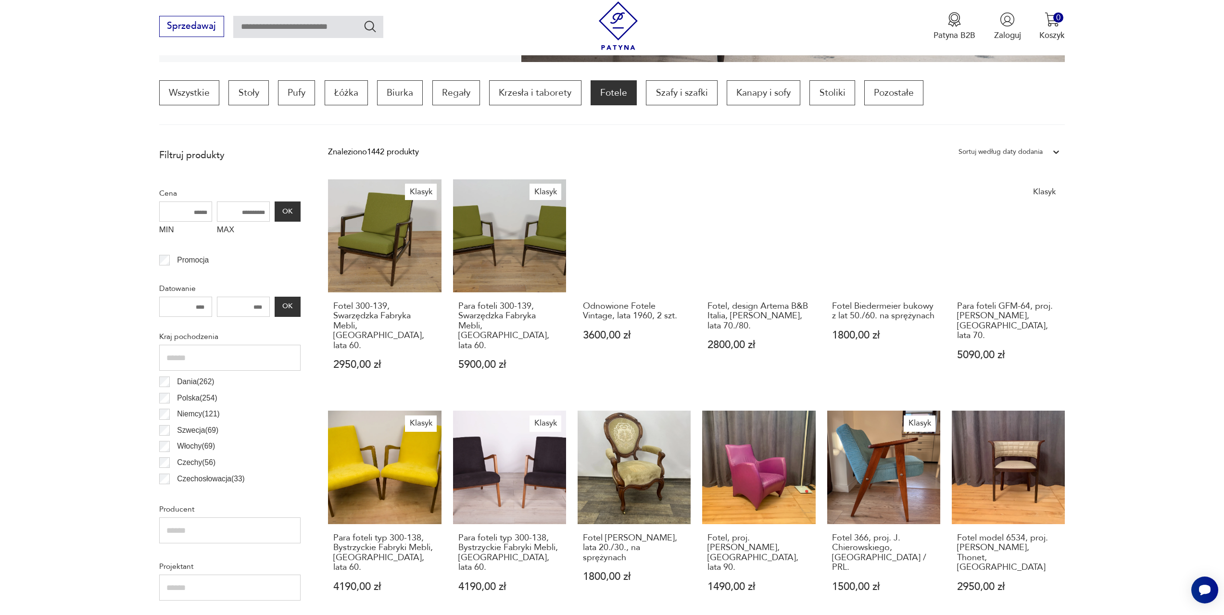
scroll to position [286, 0]
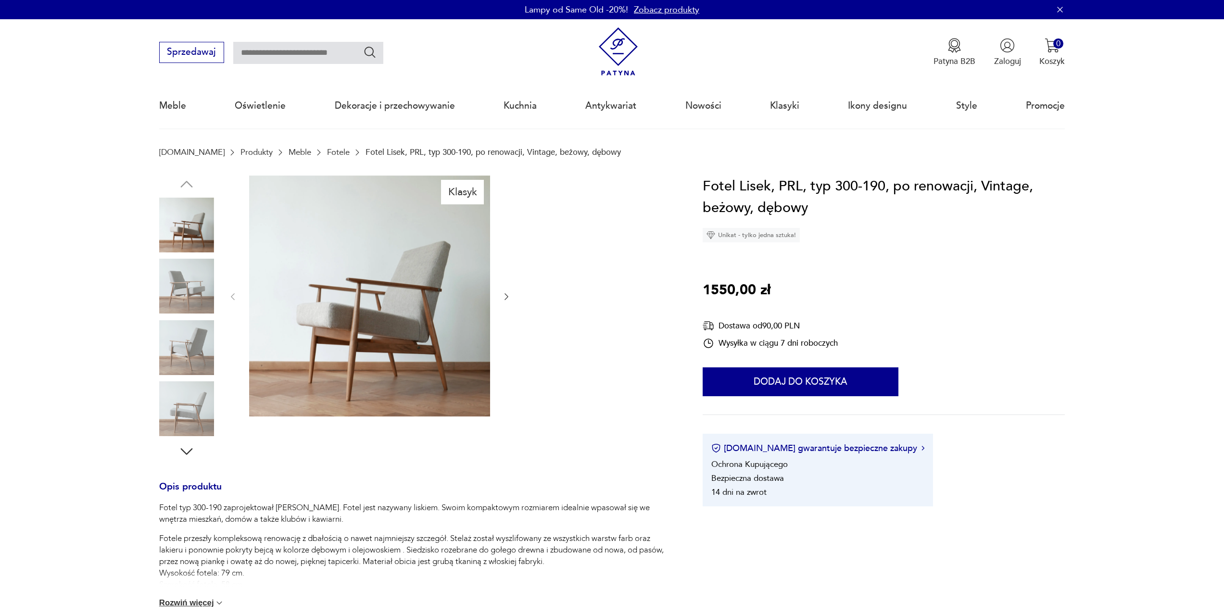
click at [405, 262] on img at bounding box center [369, 296] width 241 height 241
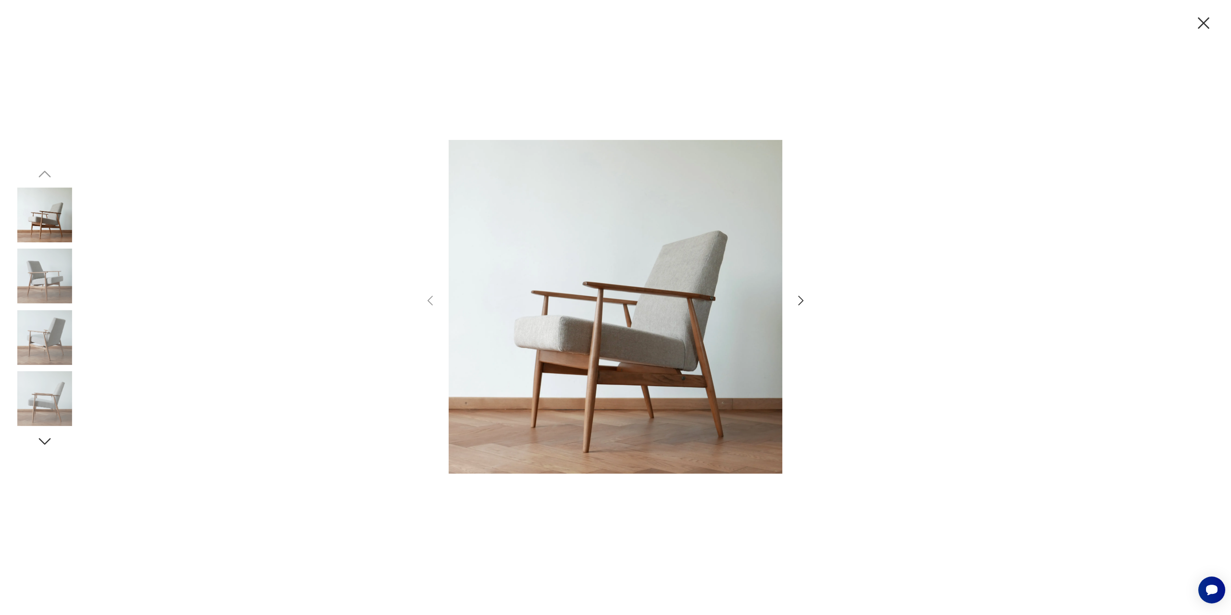
click at [805, 300] on icon "button" at bounding box center [801, 301] width 14 height 14
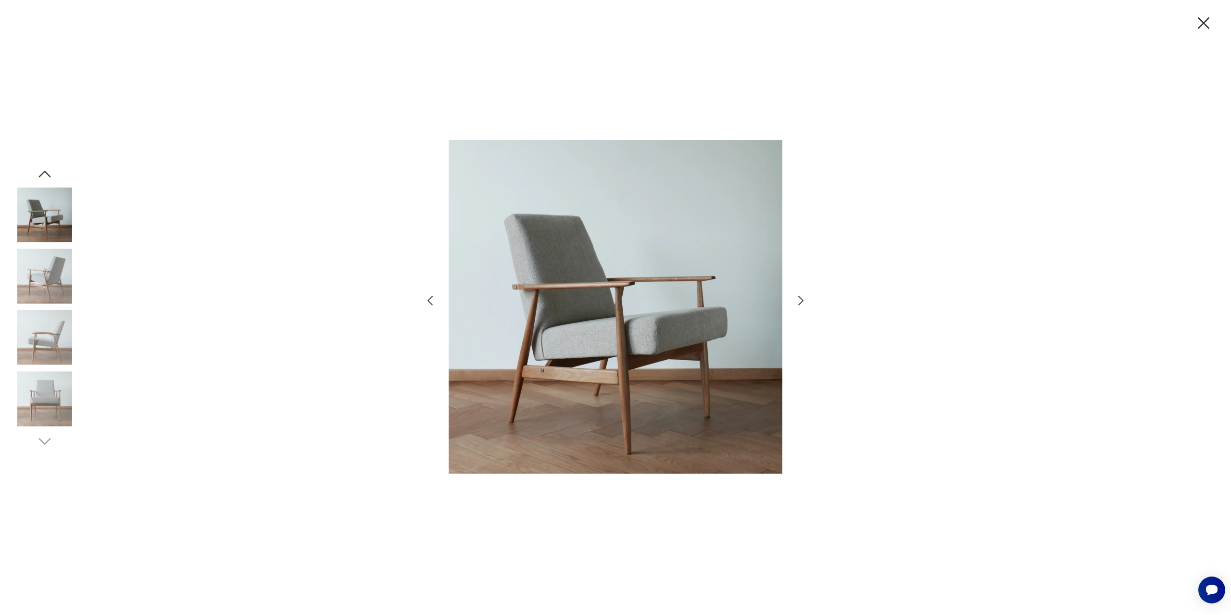
click at [805, 300] on icon "button" at bounding box center [801, 301] width 14 height 14
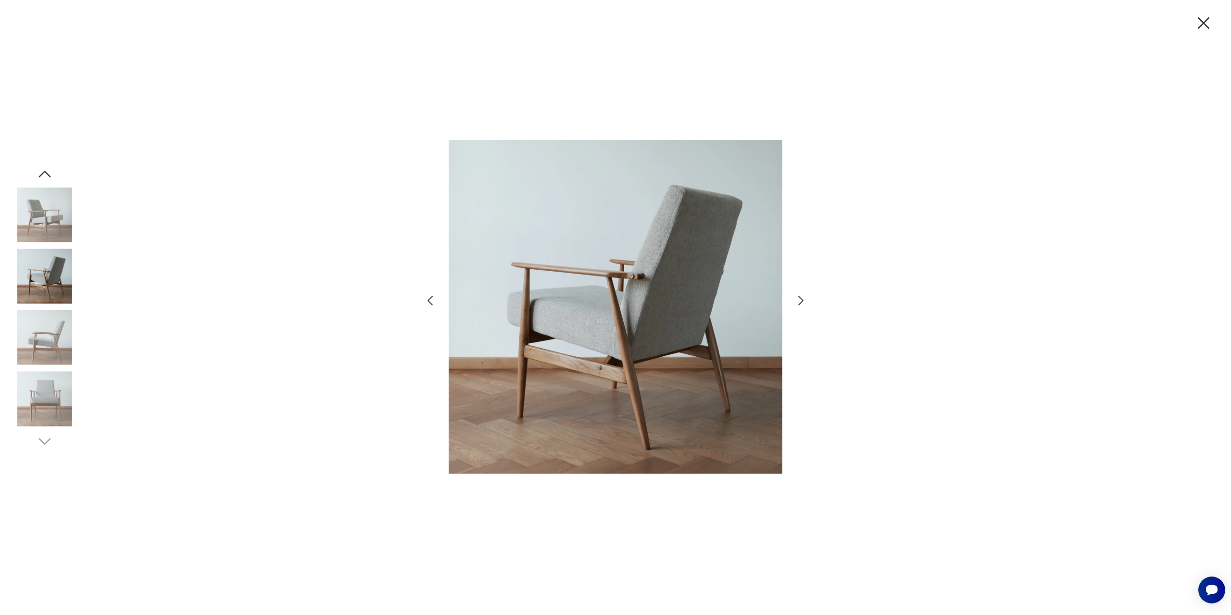
click at [805, 299] on icon "button" at bounding box center [801, 301] width 14 height 14
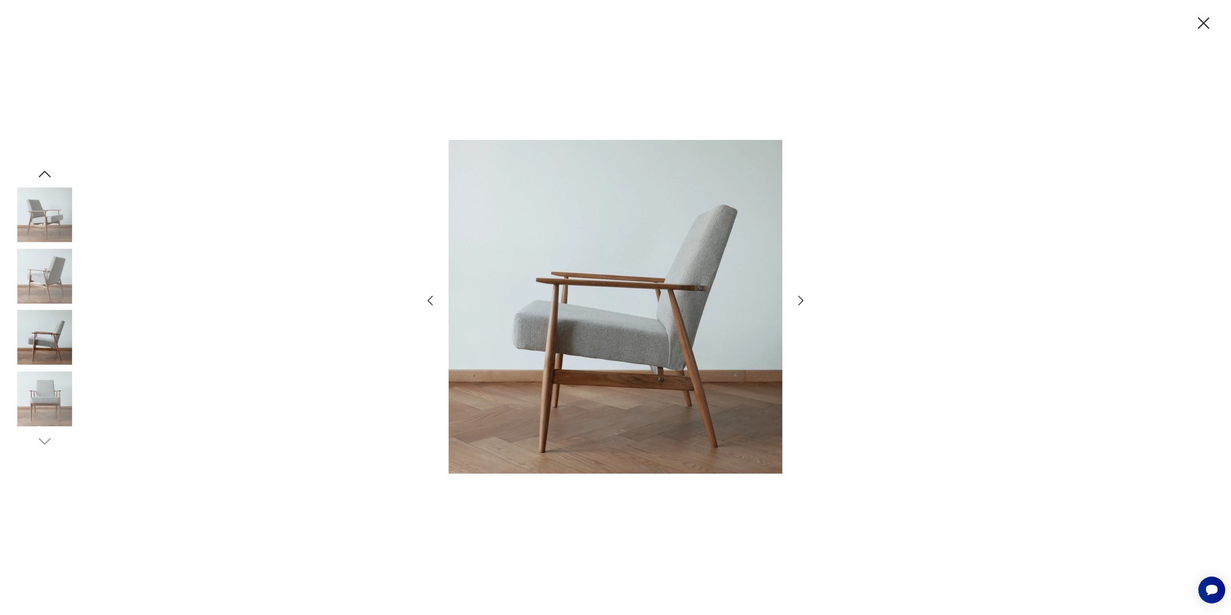
click at [805, 299] on icon "button" at bounding box center [801, 301] width 14 height 14
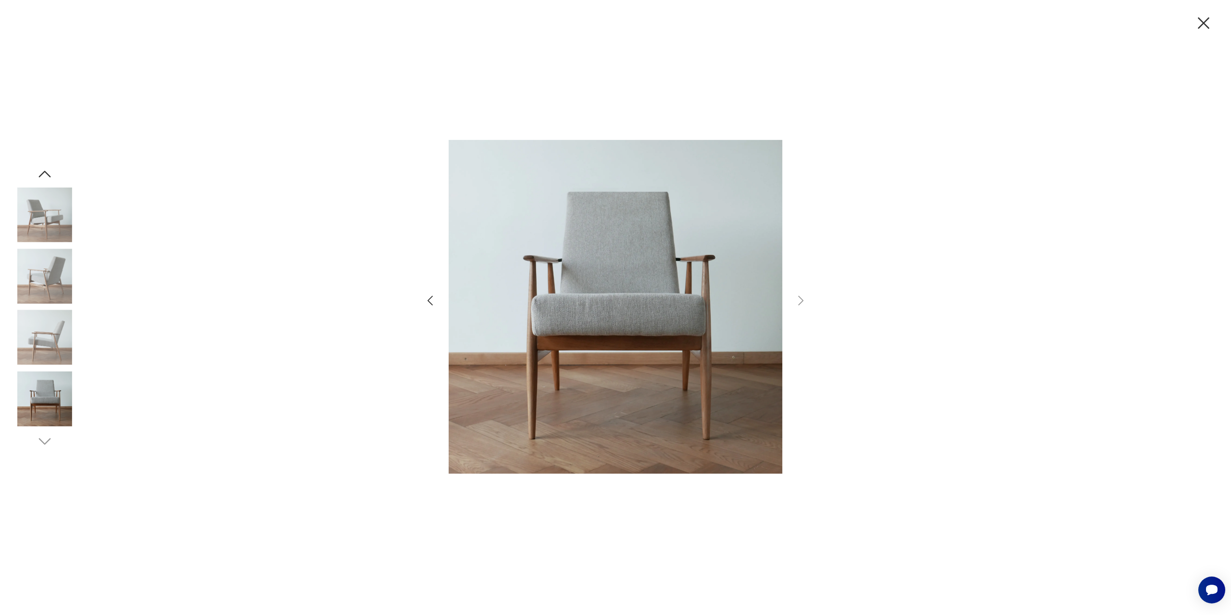
click at [54, 277] on img at bounding box center [44, 276] width 55 height 55
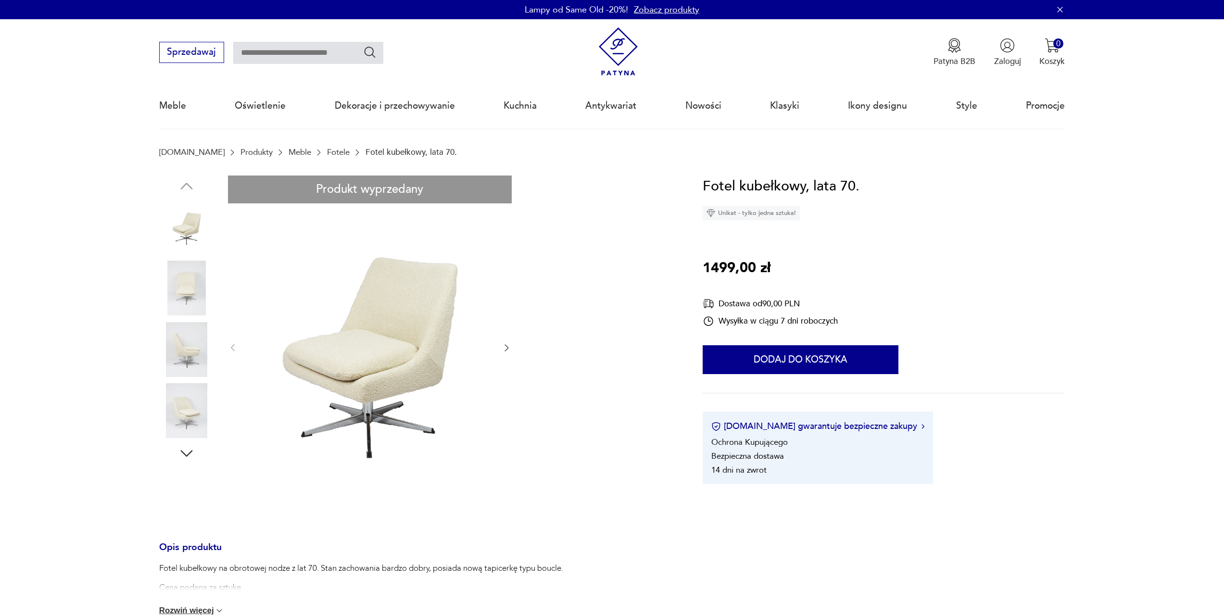
click at [180, 276] on img at bounding box center [186, 288] width 55 height 55
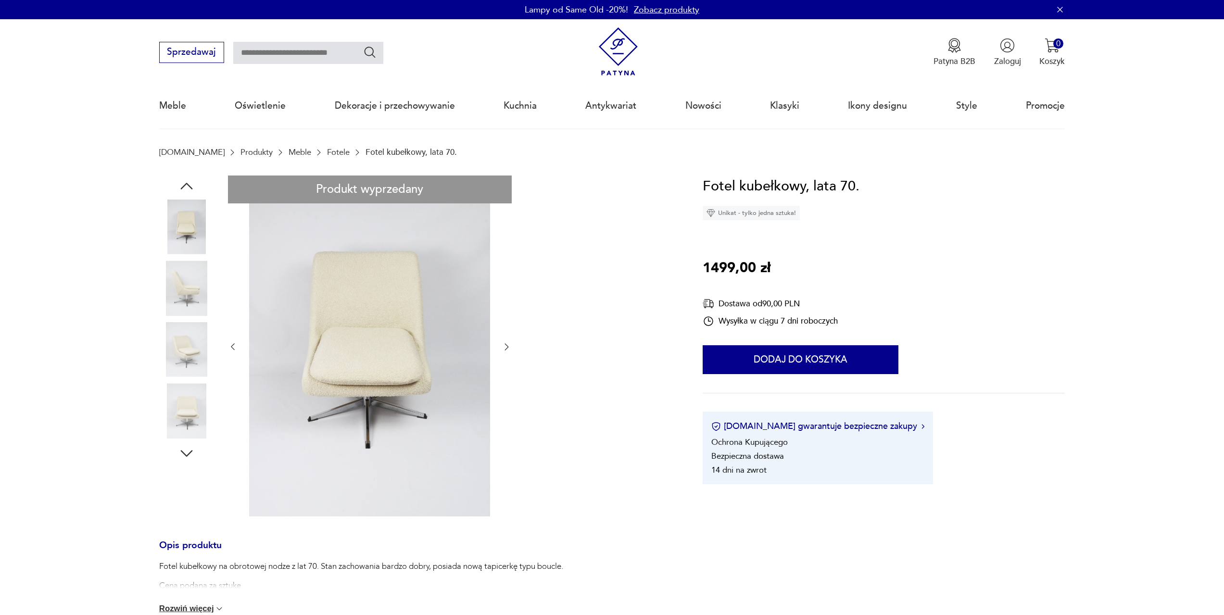
click at [182, 329] on img at bounding box center [186, 349] width 55 height 55
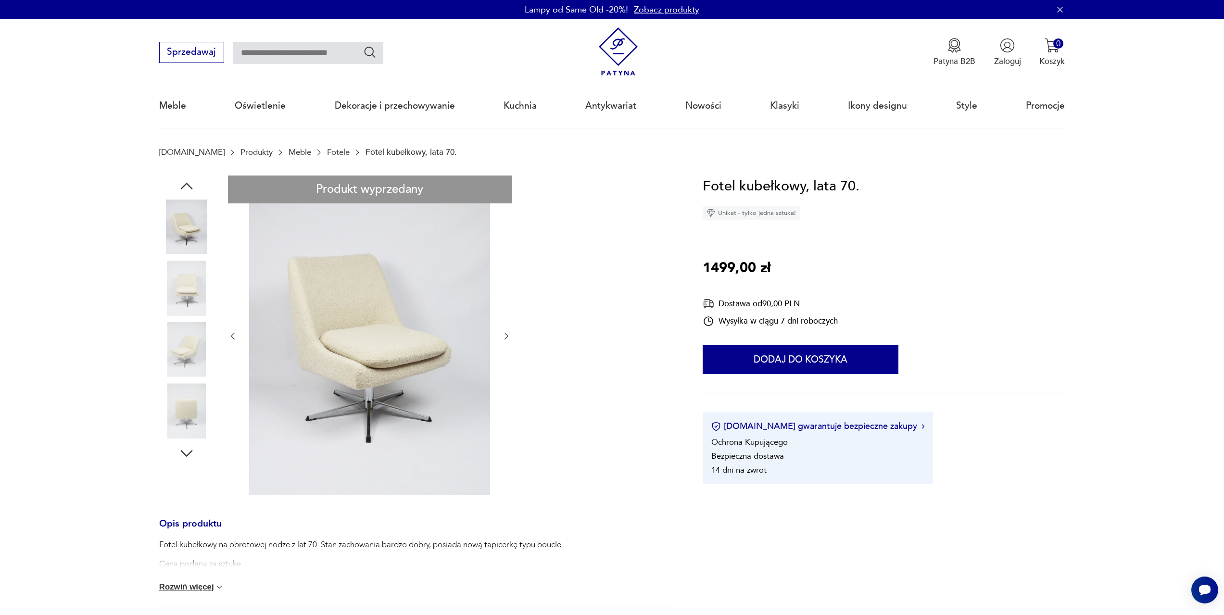
click at [398, 156] on p "Fotel kubełkowy, lata 70." at bounding box center [411, 152] width 91 height 9
click at [397, 154] on p "Fotel kubełkowy, lata 70." at bounding box center [411, 152] width 91 height 9
click at [302, 60] on input "text" at bounding box center [308, 53] width 150 height 22
type input "*********"
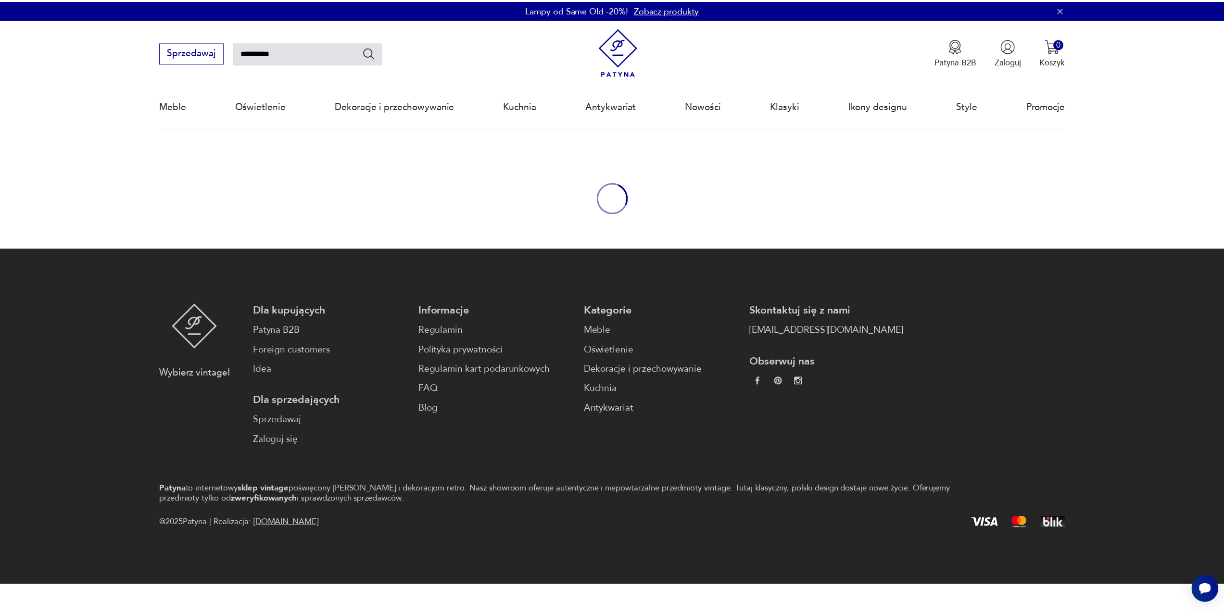
scroll to position [55, 0]
